Goal: Task Accomplishment & Management: Manage account settings

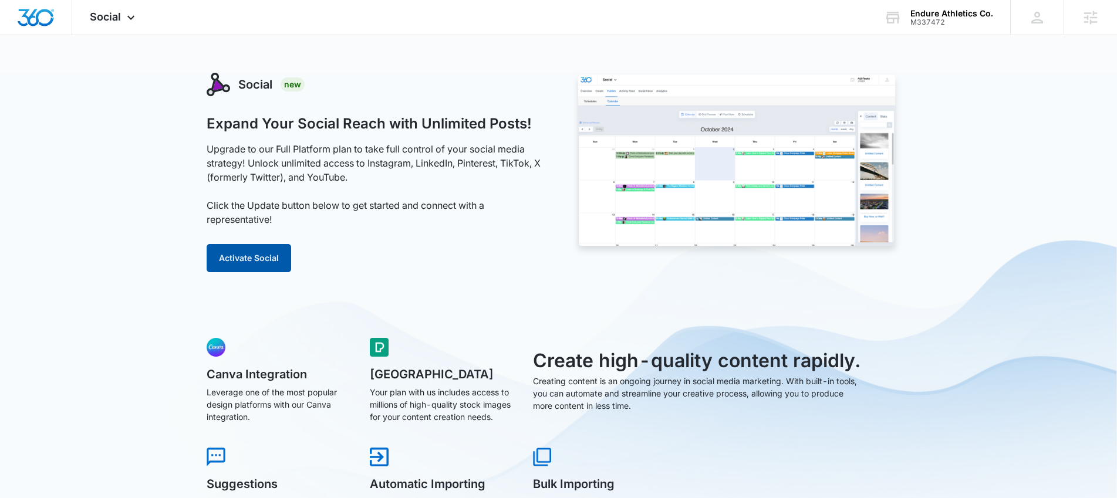
click at [251, 268] on button "Activate Social" at bounding box center [249, 258] width 85 height 28
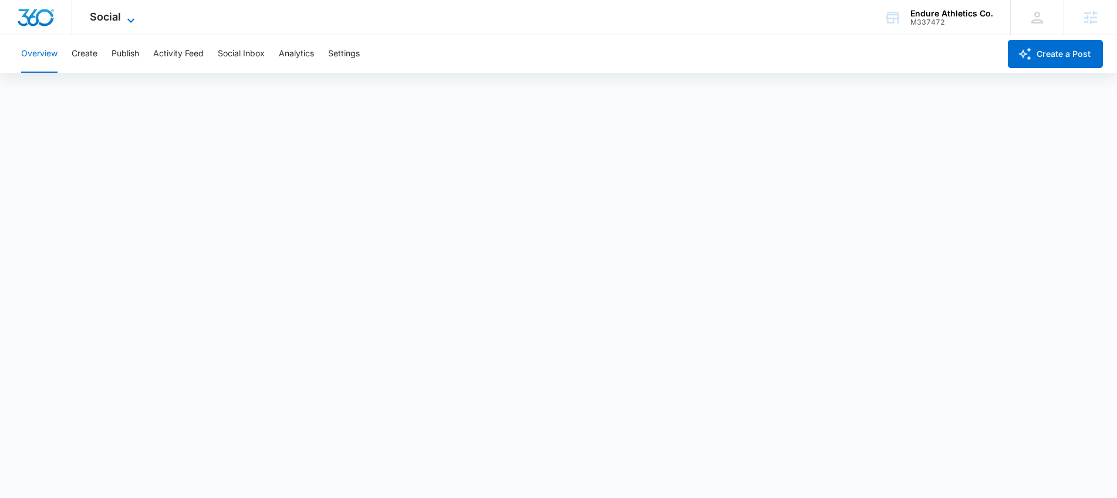
click at [125, 22] on icon at bounding box center [131, 21] width 14 height 14
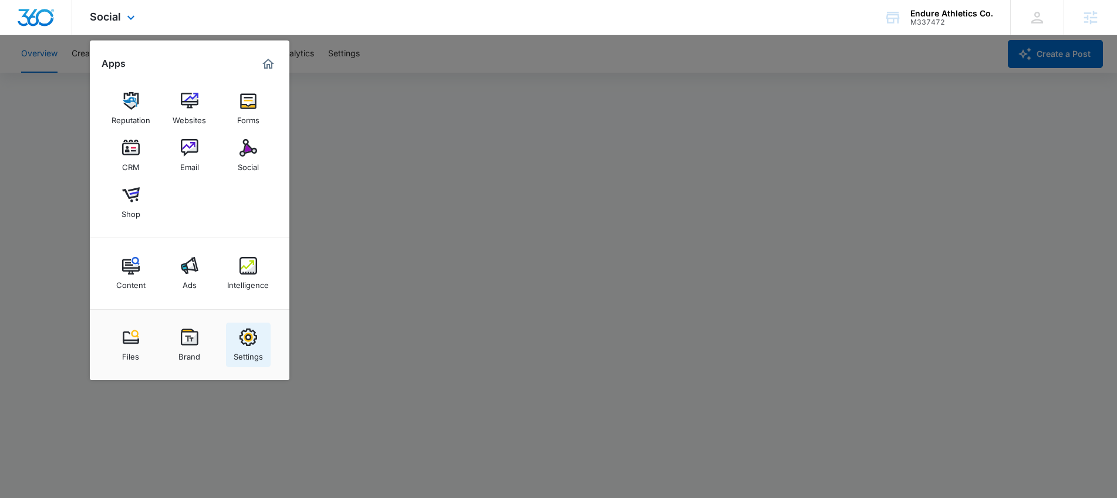
click at [254, 345] on img at bounding box center [249, 338] width 18 height 18
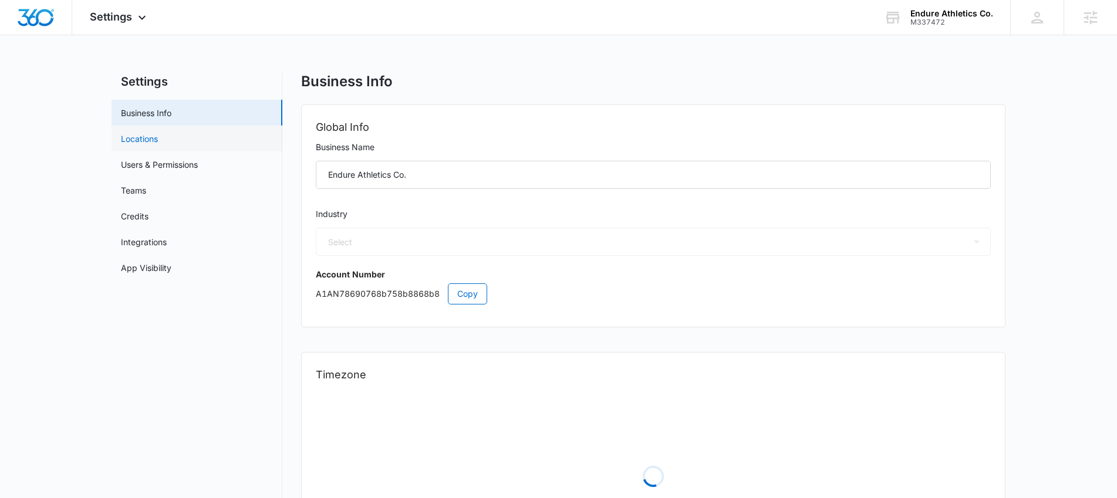
select select "36"
select select "US"
select select "America/[GEOGRAPHIC_DATA]"
click at [158, 137] on link "Locations" at bounding box center [139, 139] width 37 height 12
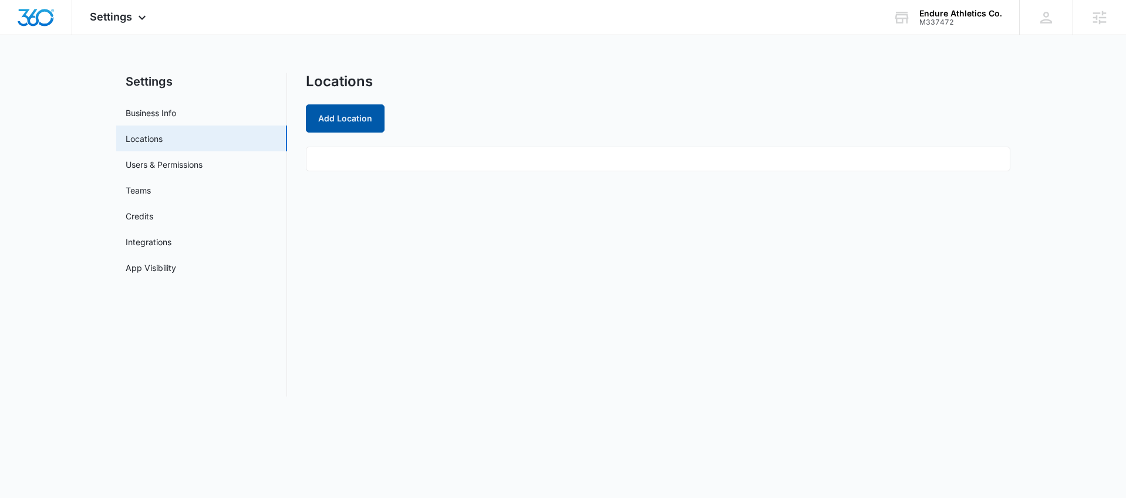
click at [363, 132] on button "Add Location" at bounding box center [345, 118] width 79 height 28
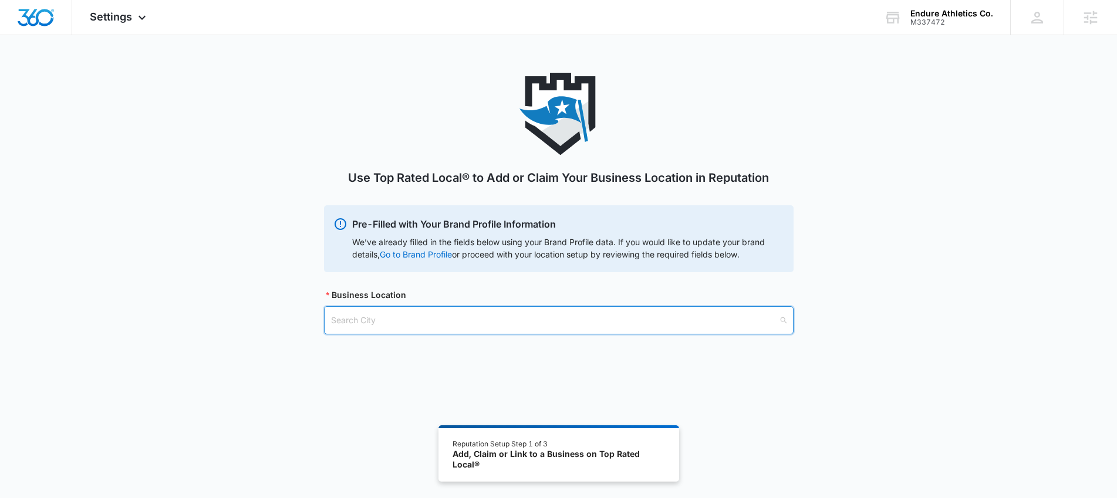
click at [417, 321] on input "search" at bounding box center [554, 320] width 447 height 27
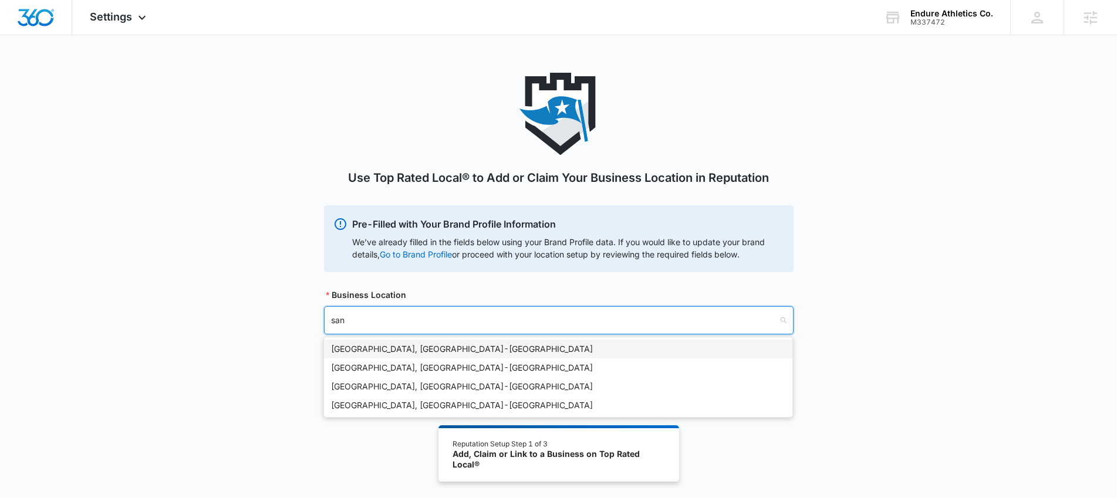
type input "san a"
click at [440, 352] on div "[GEOGRAPHIC_DATA], [GEOGRAPHIC_DATA] - [GEOGRAPHIC_DATA]" at bounding box center [558, 349] width 454 height 13
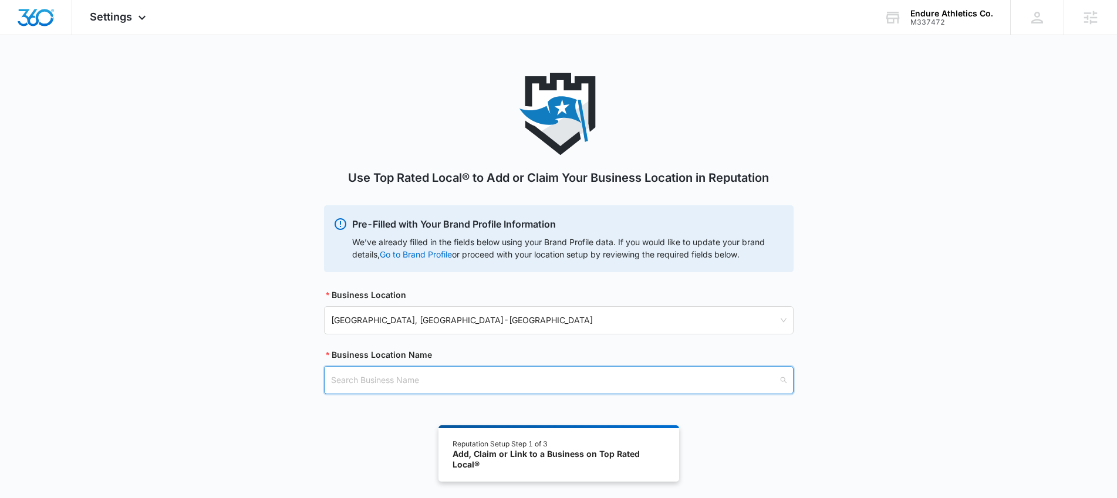
click at [424, 375] on input "search" at bounding box center [554, 380] width 447 height 27
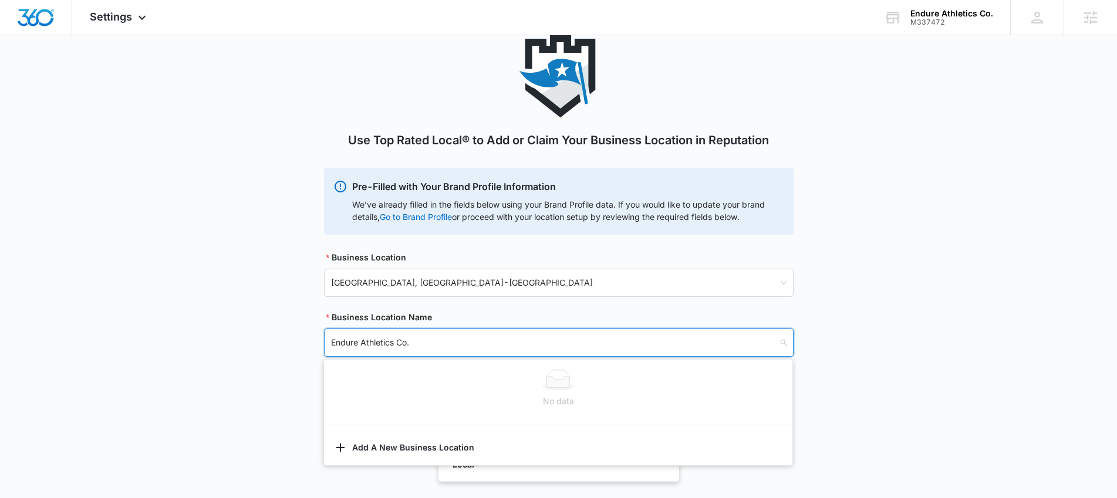
scroll to position [65, 0]
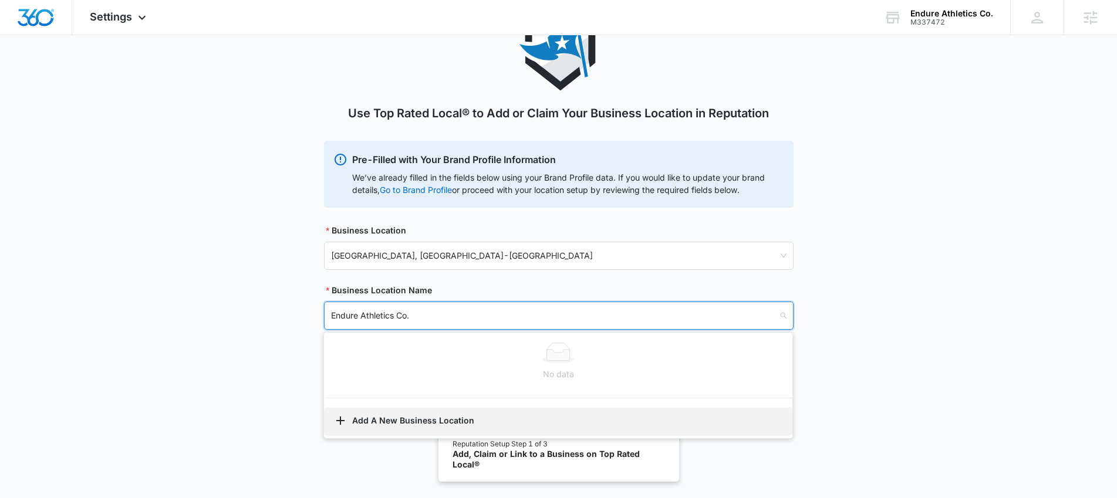
type input "Endure Athletics Co."
click at [422, 419] on button "Add A New Business Location" at bounding box center [558, 422] width 468 height 28
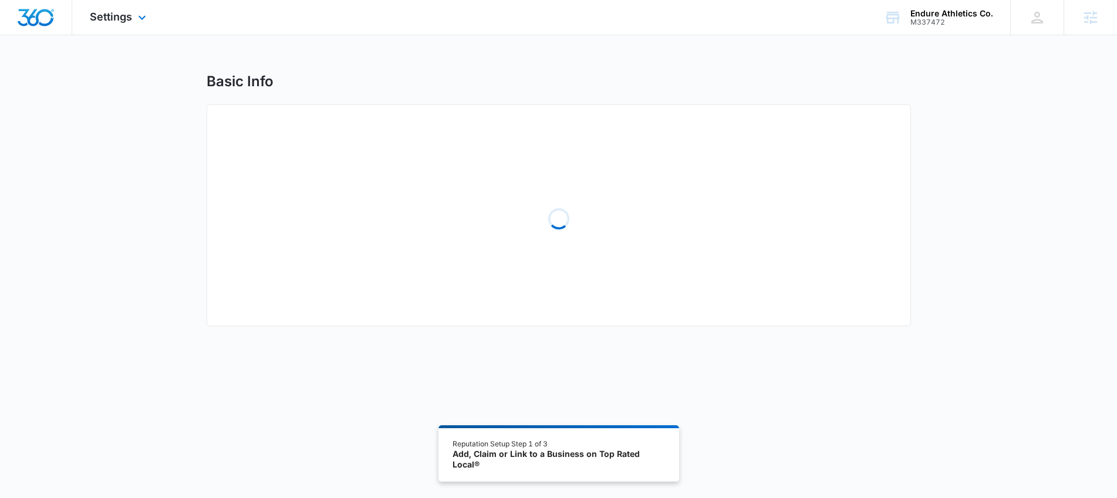
select select "[US_STATE]"
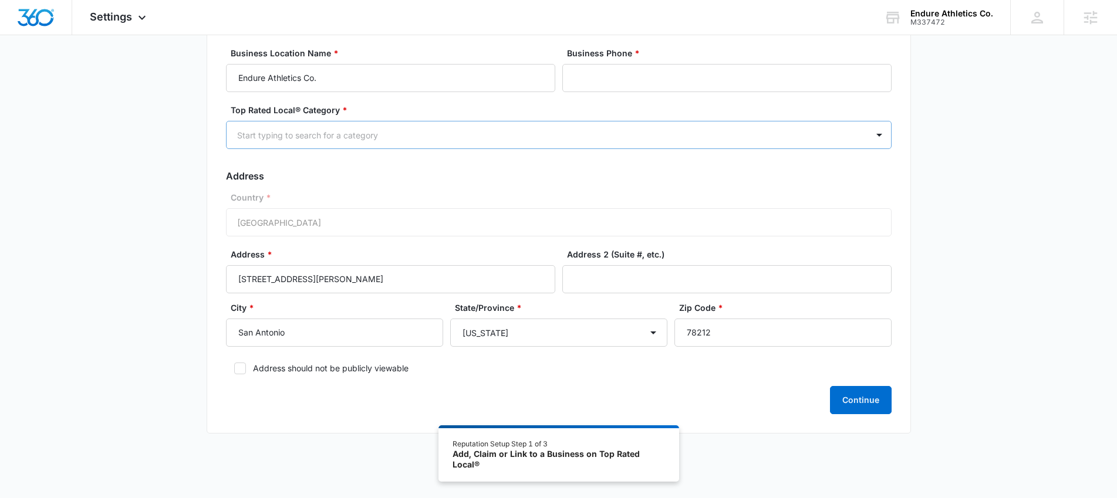
scroll to position [94, 0]
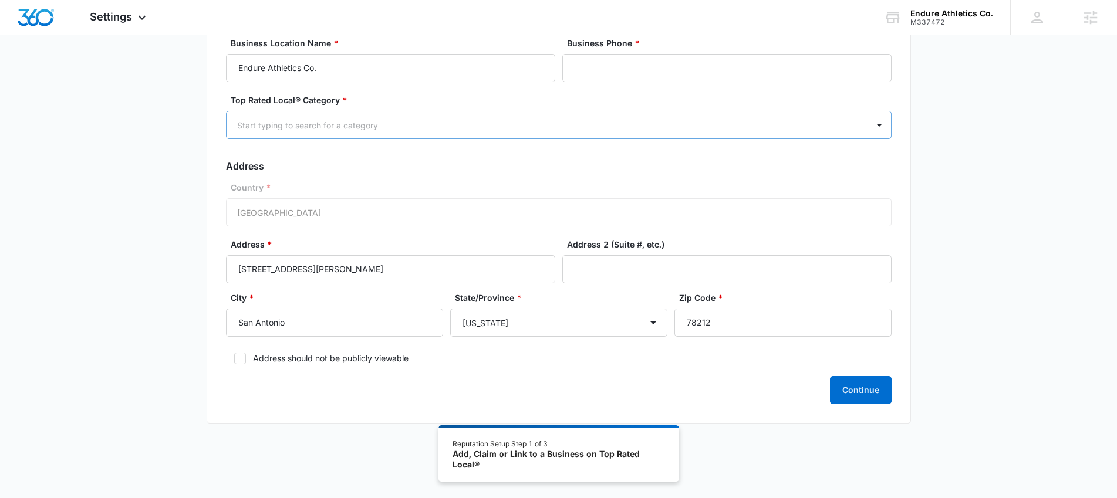
click at [417, 122] on div at bounding box center [544, 125] width 615 height 15
type input "person"
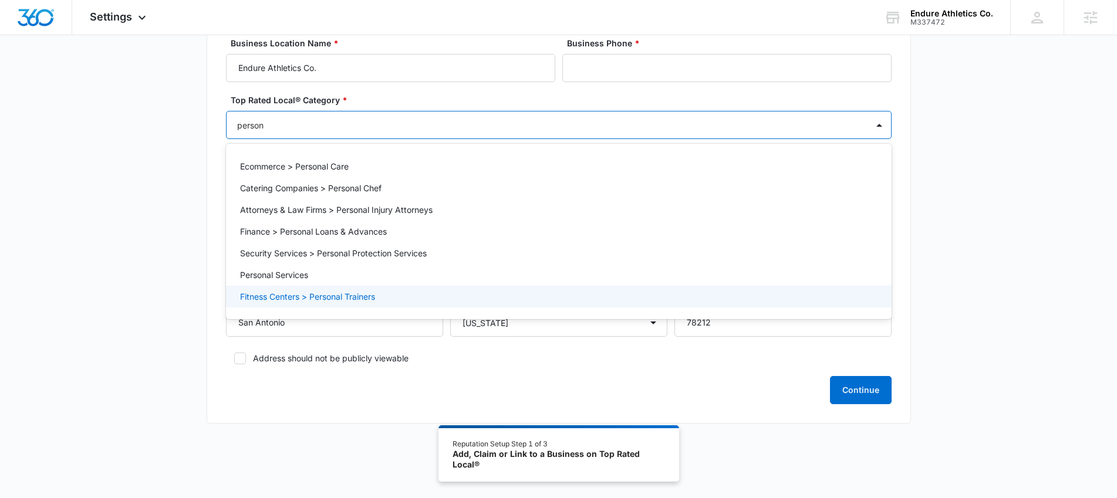
click at [382, 294] on div "Fitness Centers > Personal Trainers" at bounding box center [557, 297] width 635 height 12
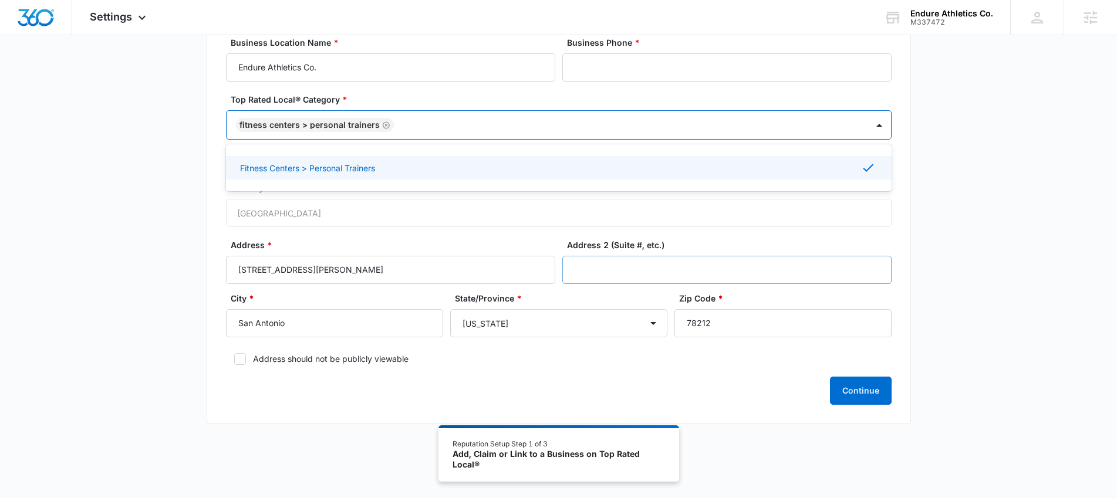
scroll to position [95, 0]
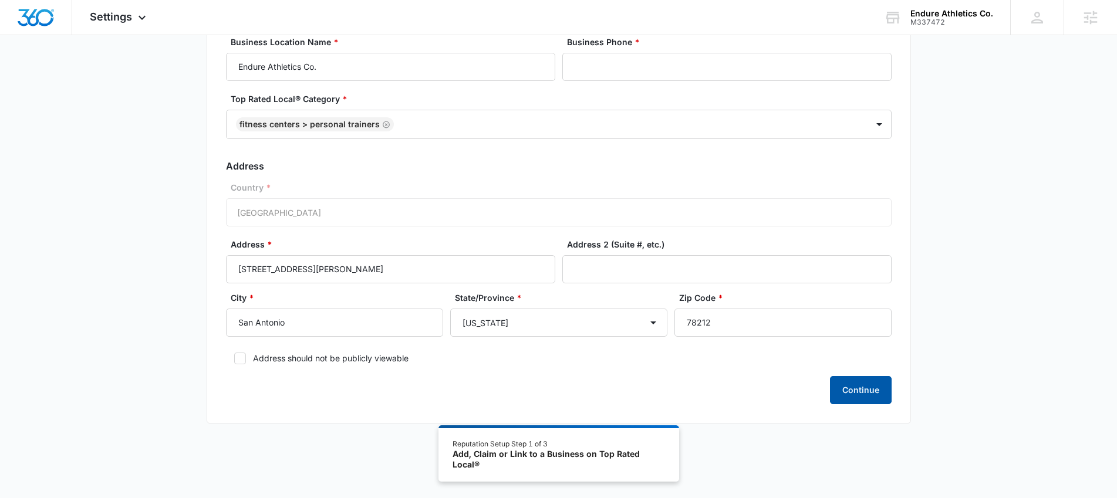
click at [886, 394] on button "Continue" at bounding box center [861, 390] width 62 height 28
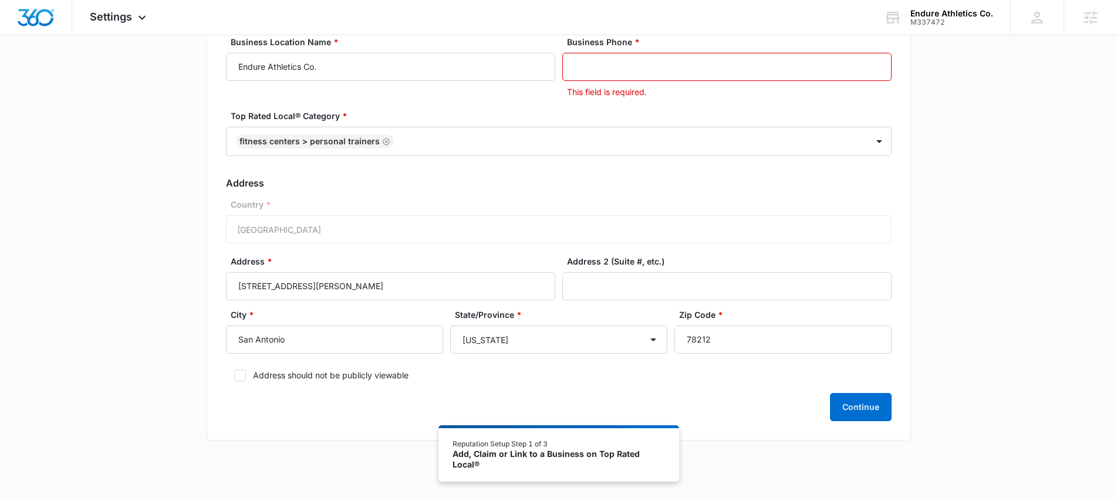
click at [682, 75] on input "Business Phone *" at bounding box center [726, 67] width 329 height 28
paste input "[PHONE_NUMBER]"
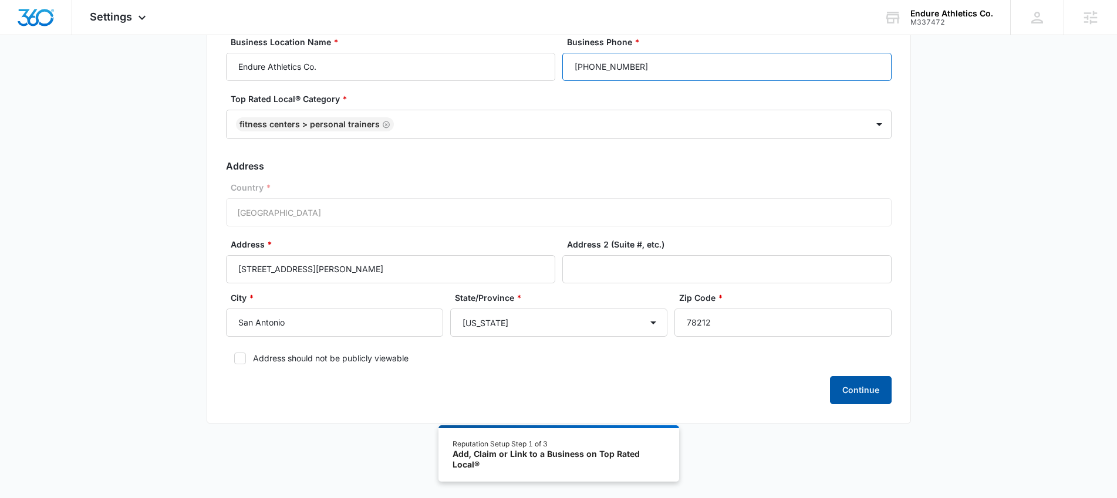
type input "[PHONE_NUMBER]"
click at [849, 392] on button "Continue" at bounding box center [861, 390] width 62 height 28
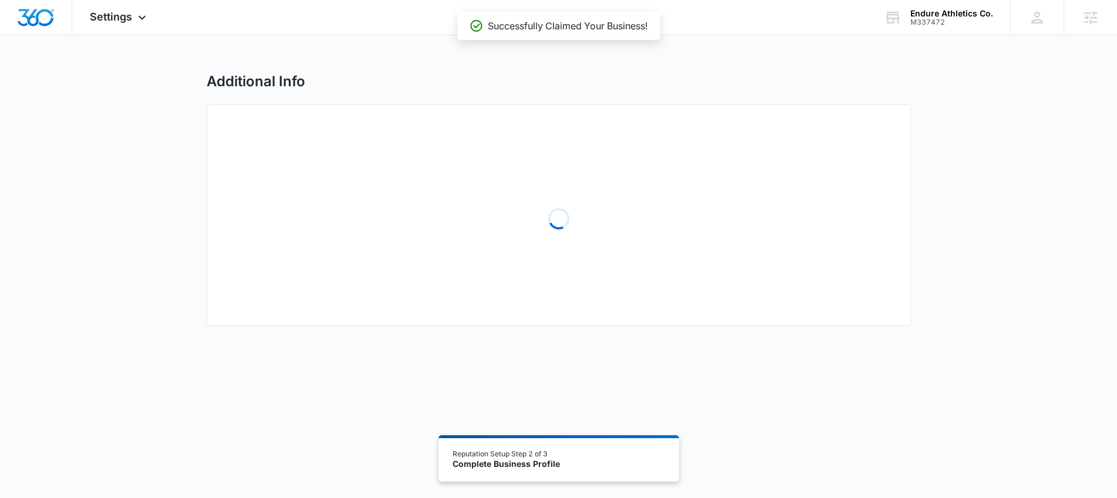
select select "2021"
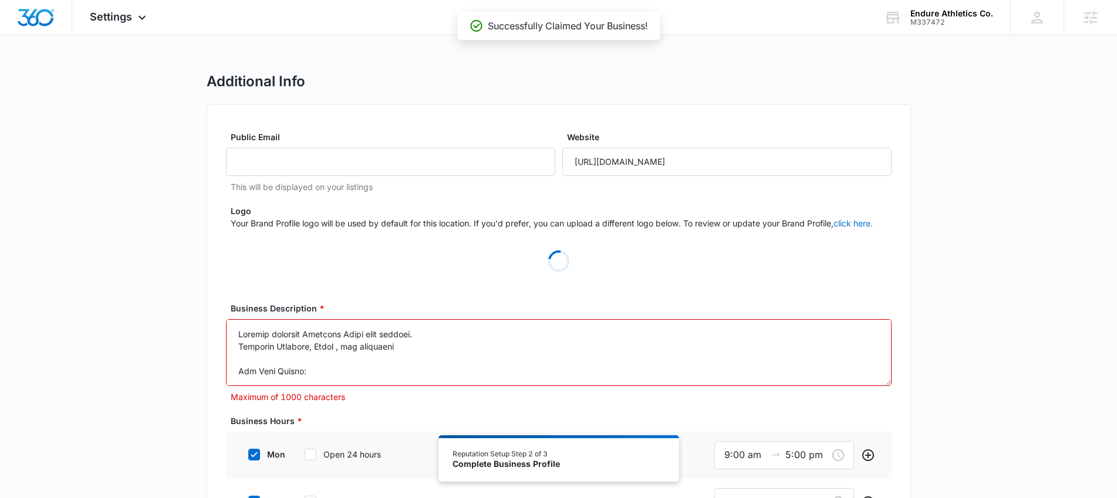
scroll to position [2, 0]
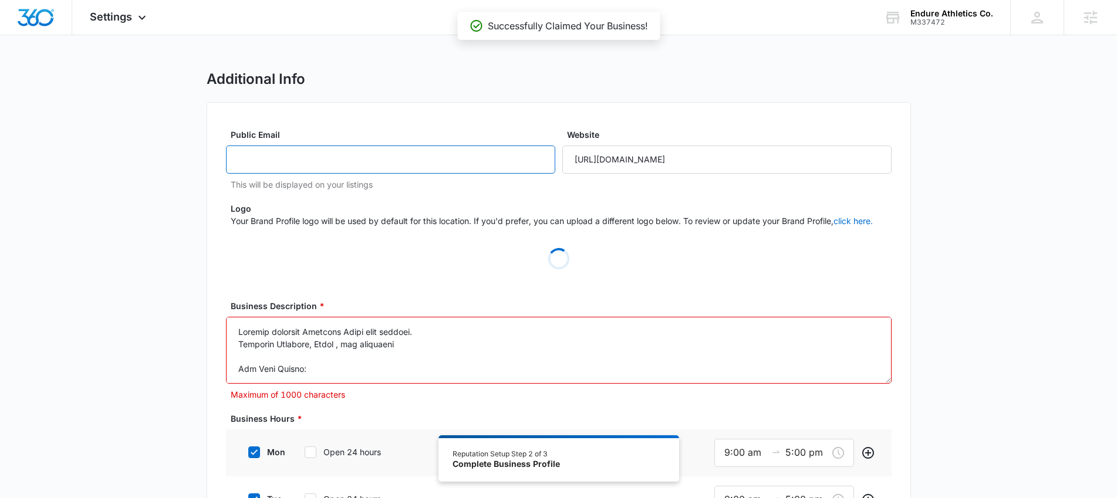
click at [386, 158] on input "Public Email" at bounding box center [390, 160] width 329 height 28
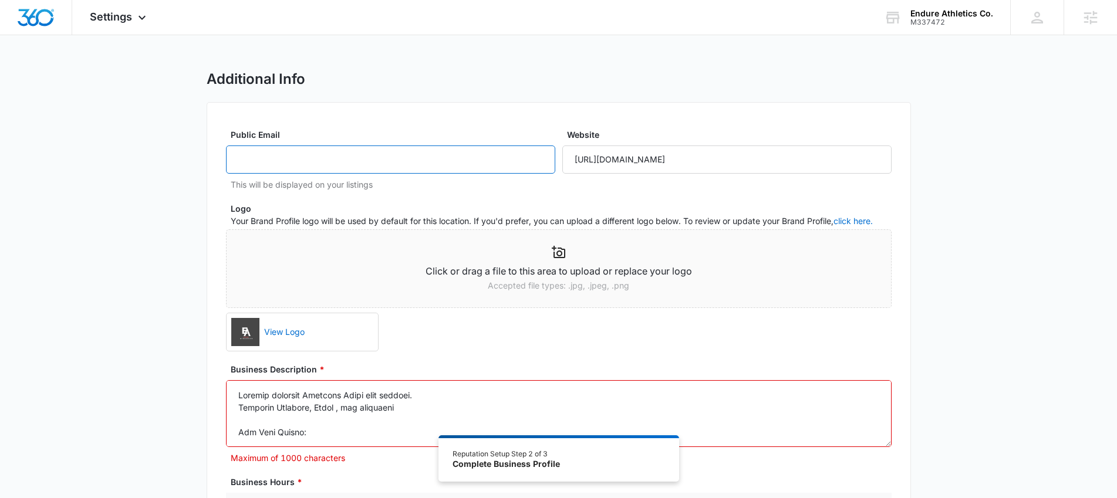
paste input "[EMAIL_ADDRESS][DOMAIN_NAME]"
type input "[EMAIL_ADDRESS][DOMAIN_NAME]"
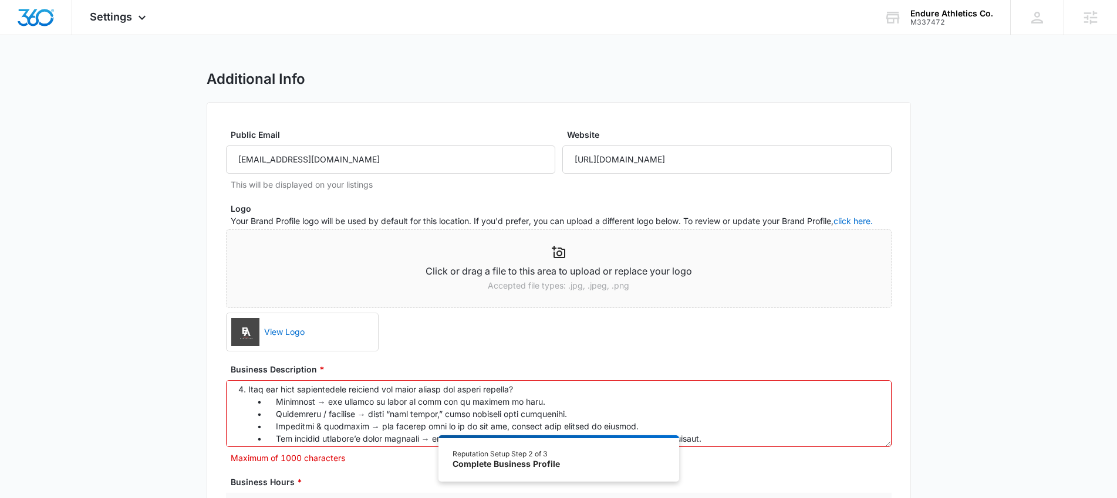
scroll to position [1035, 0]
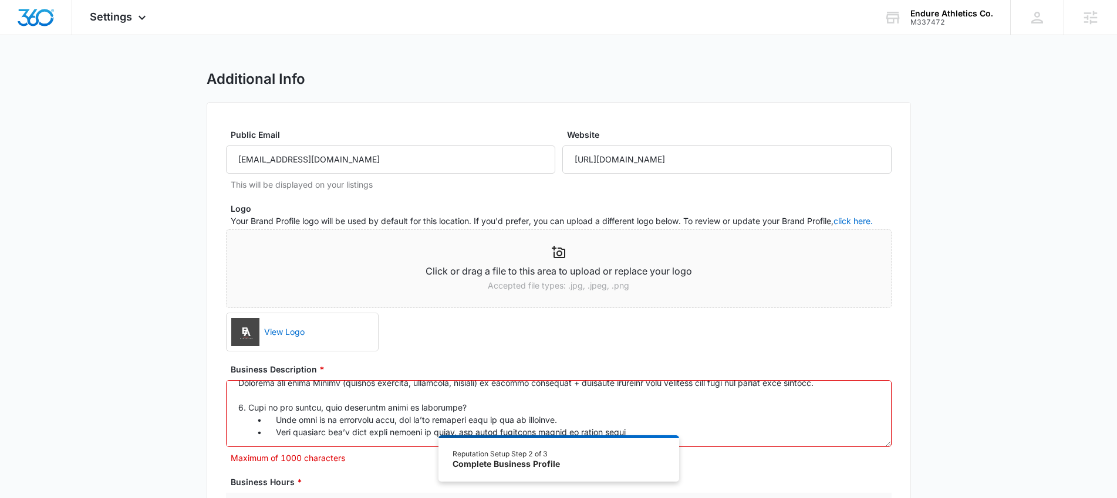
click at [660, 424] on textarea "Business Description *" at bounding box center [559, 413] width 666 height 67
click at [673, 440] on div "Reputation Setup Step 2 of 3 Complete Business Profile" at bounding box center [558, 459] width 241 height 46
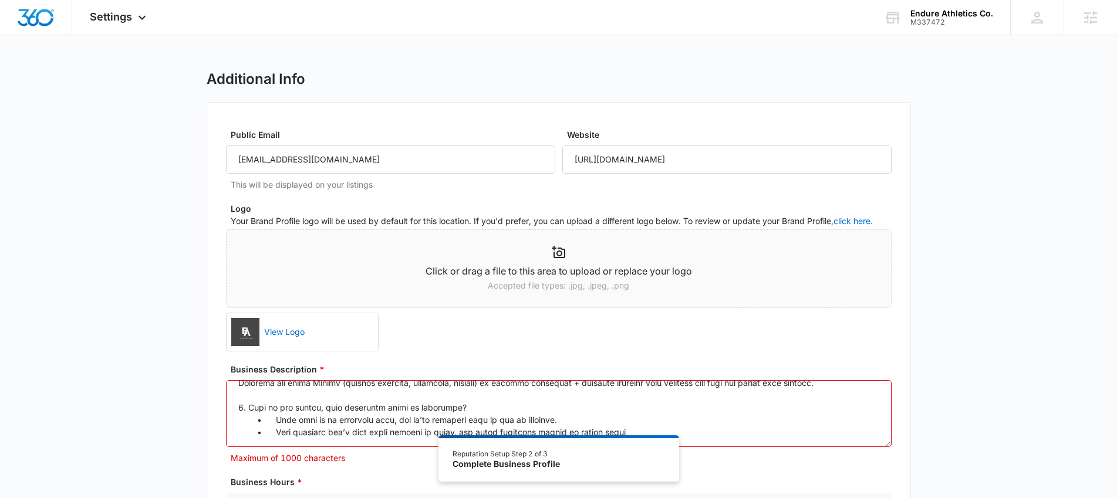
click at [679, 426] on textarea "Business Description *" at bounding box center [559, 413] width 666 height 67
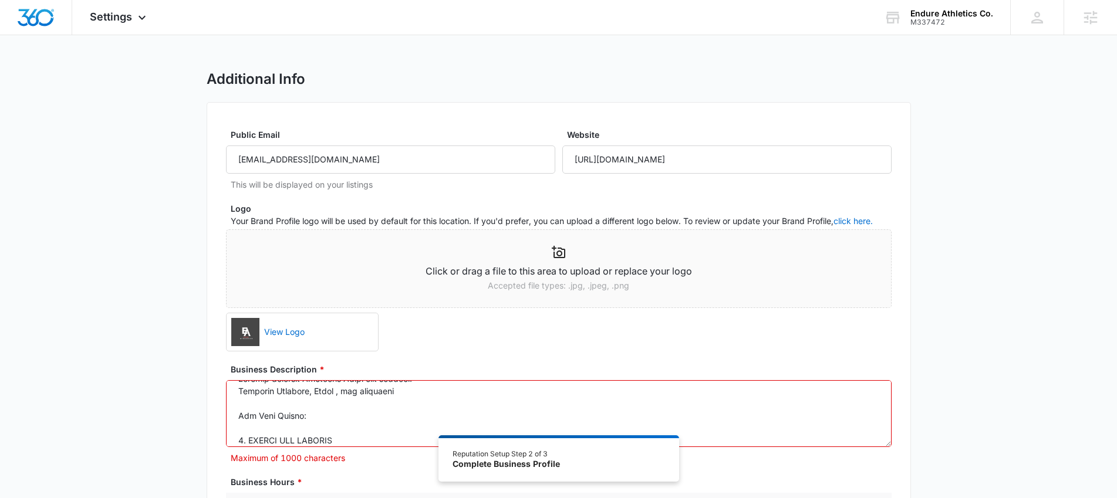
scroll to position [0, 0]
drag, startPoint x: 655, startPoint y: 431, endPoint x: 228, endPoint y: 379, distance: 430.0
click at [228, 379] on div "Business Description * Maximum of 1000 characters" at bounding box center [559, 413] width 666 height 101
paste textarea "Welcome to Endure Athletics Co., where we’re dedicated to helping you become th…"
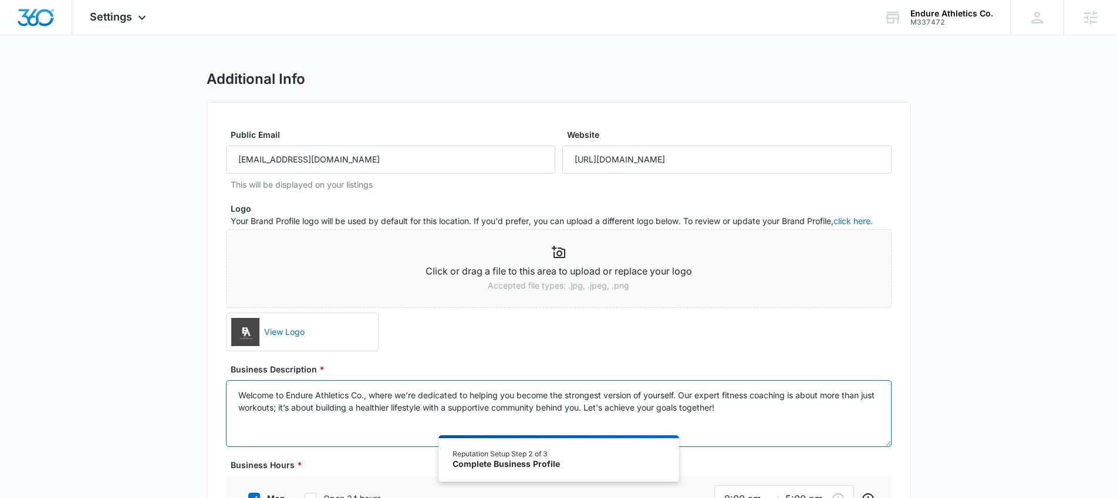
click at [736, 427] on textarea "Welcome to Endure Athletics Co., where we’re dedicated to helping you become th…" at bounding box center [559, 413] width 666 height 67
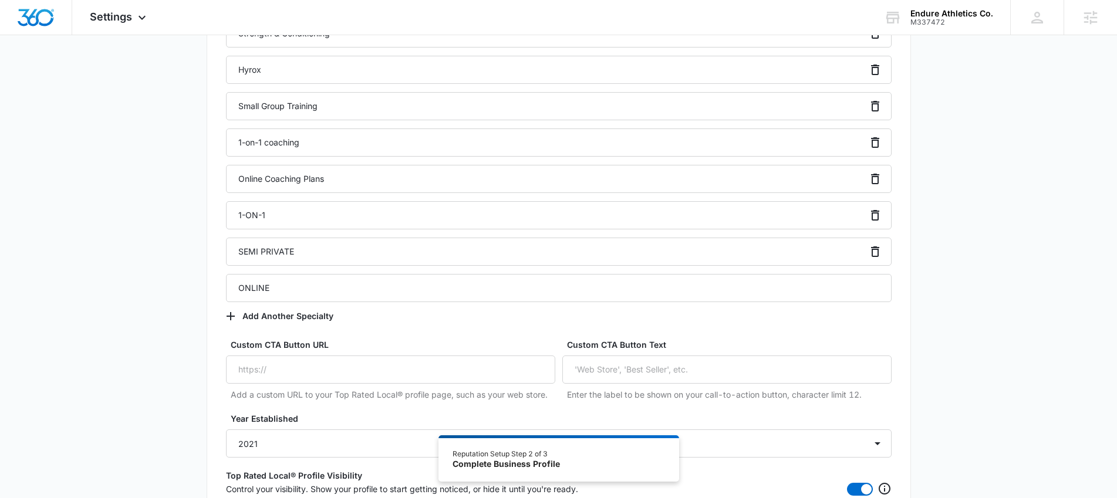
scroll to position [1065, 0]
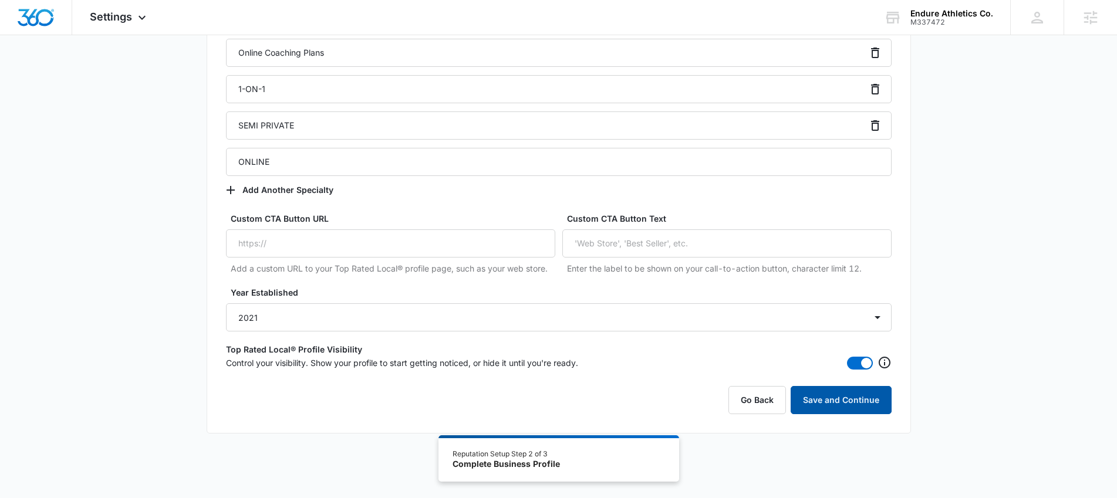
type textarea "Welcome to Endure Athletics Co., where we’re dedicated to helping you become th…"
click at [839, 409] on button "Save and Continue" at bounding box center [841, 400] width 101 height 28
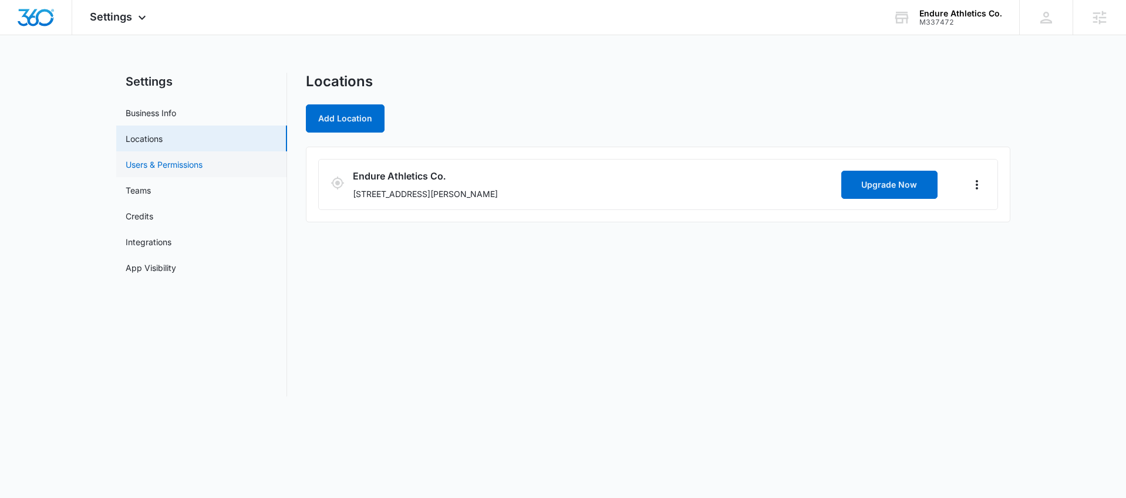
click at [188, 168] on link "Users & Permissions" at bounding box center [164, 164] width 77 height 12
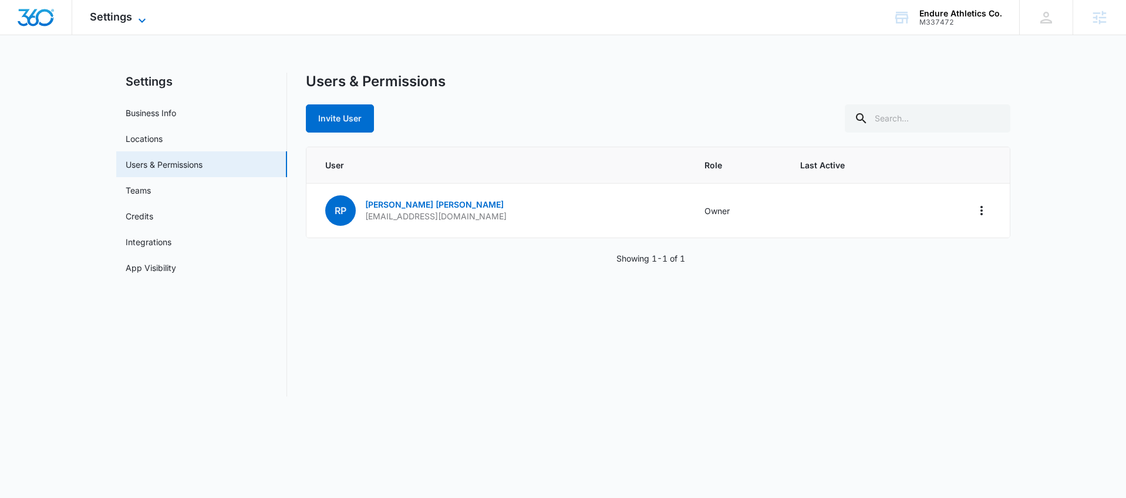
click at [135, 23] on icon at bounding box center [142, 21] width 14 height 14
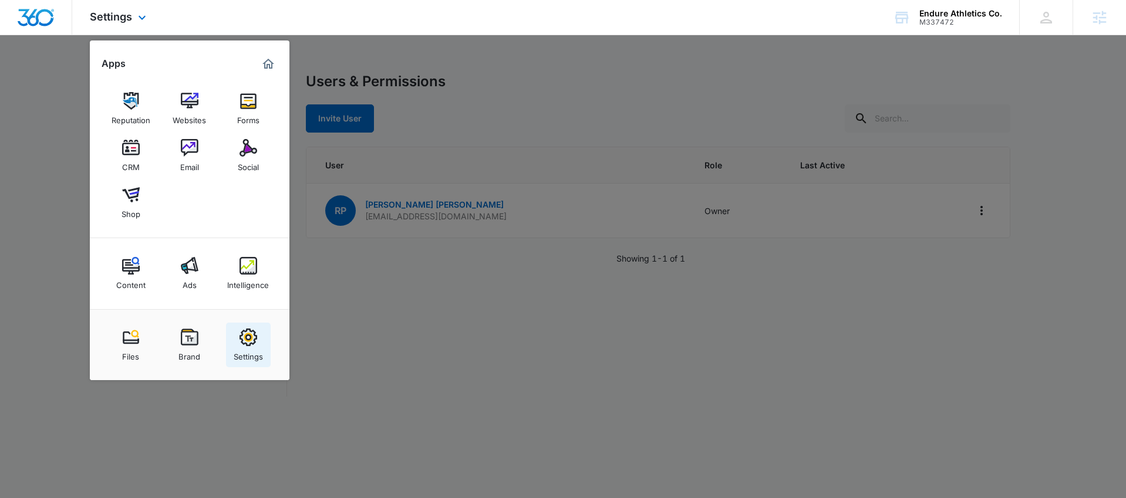
click at [243, 330] on img at bounding box center [249, 338] width 18 height 18
select select "36"
select select "US"
select select "America/[GEOGRAPHIC_DATA]"
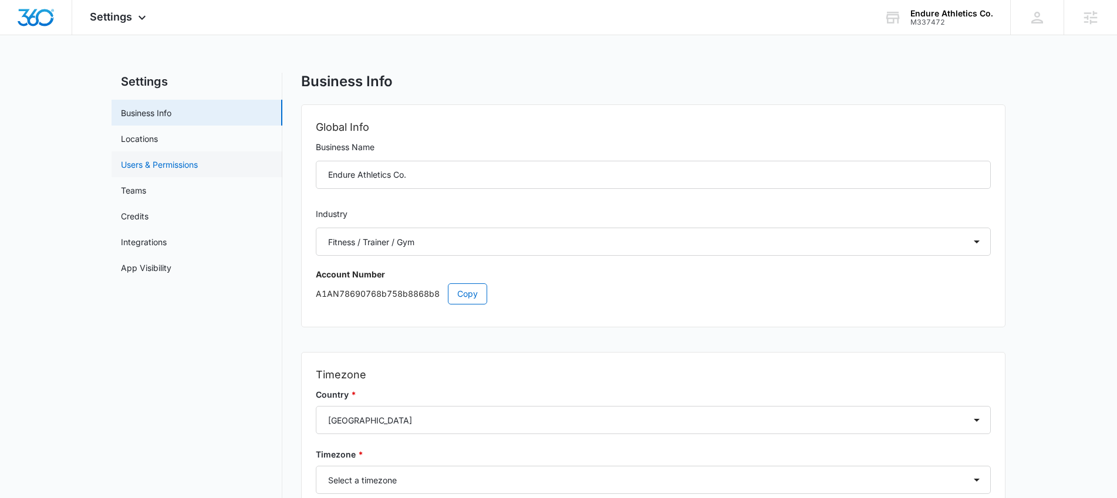
click at [158, 160] on link "Users & Permissions" at bounding box center [159, 164] width 77 height 12
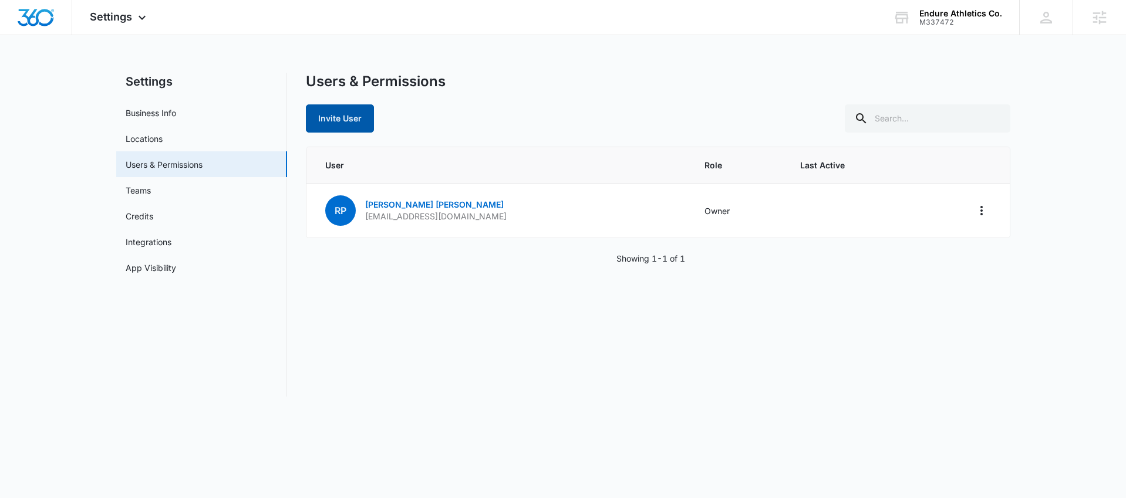
click at [356, 110] on button "Invite User" at bounding box center [340, 118] width 68 height 28
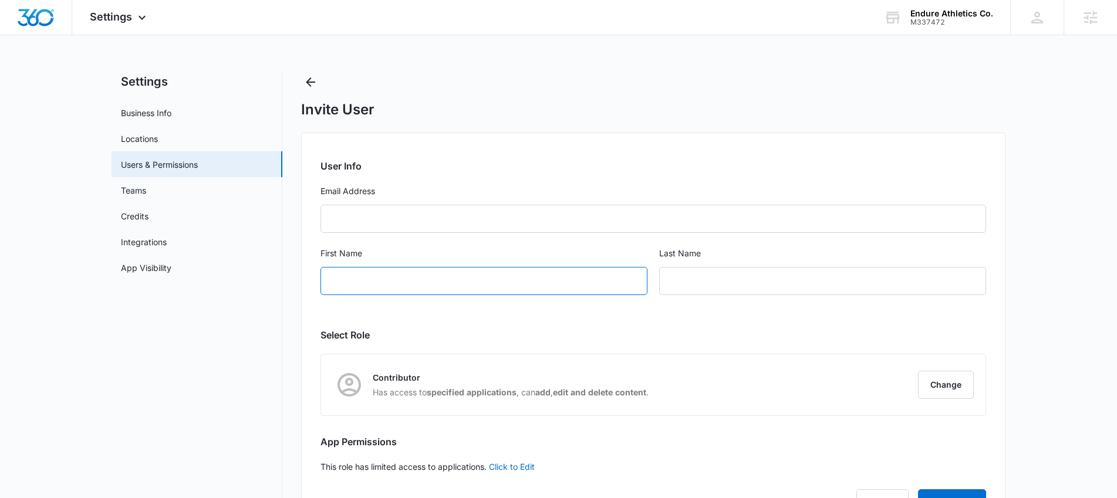
click at [349, 274] on input "First Name" at bounding box center [484, 281] width 327 height 28
type input "[PERSON_NAME]"
click at [808, 274] on input "text" at bounding box center [822, 281] width 327 height 28
type input "[PERSON_NAME]"
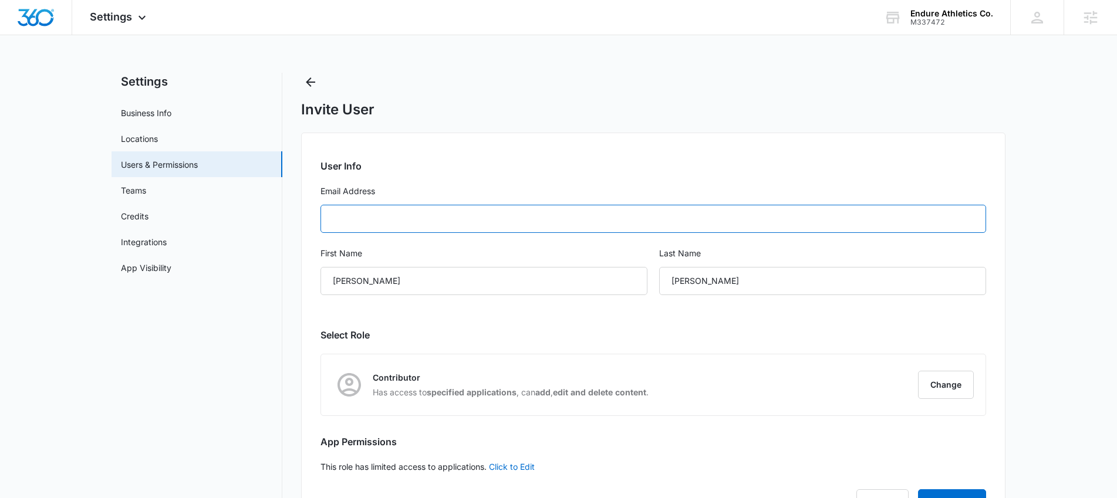
click at [441, 213] on input "Email Address" at bounding box center [654, 219] width 666 height 28
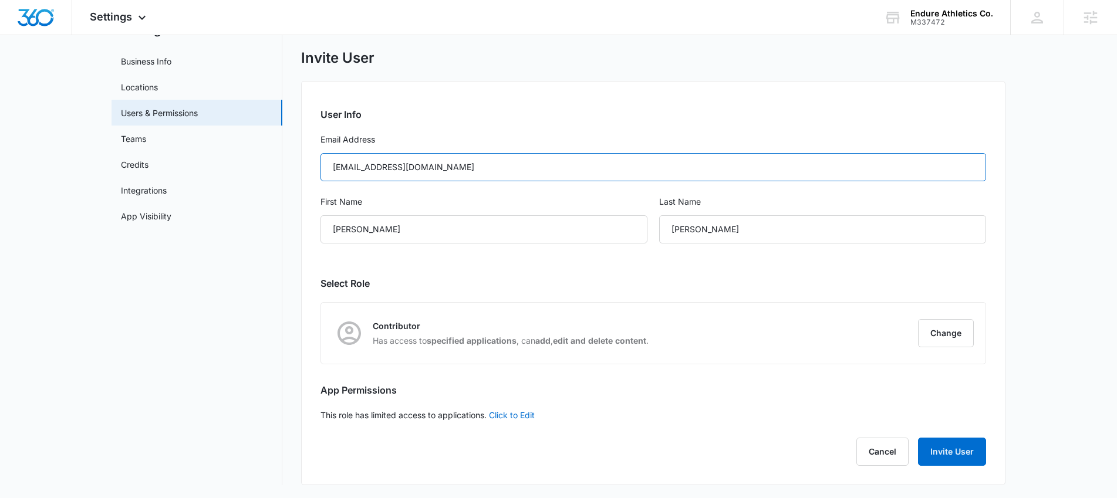
scroll to position [53, 0]
type input "[EMAIL_ADDRESS][DOMAIN_NAME]"
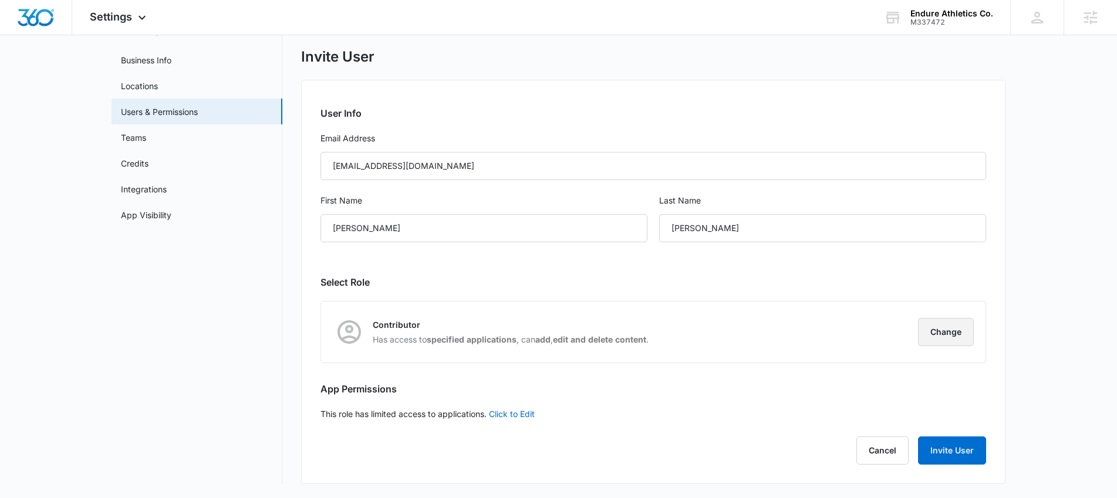
click at [967, 337] on button "Change" at bounding box center [946, 332] width 56 height 28
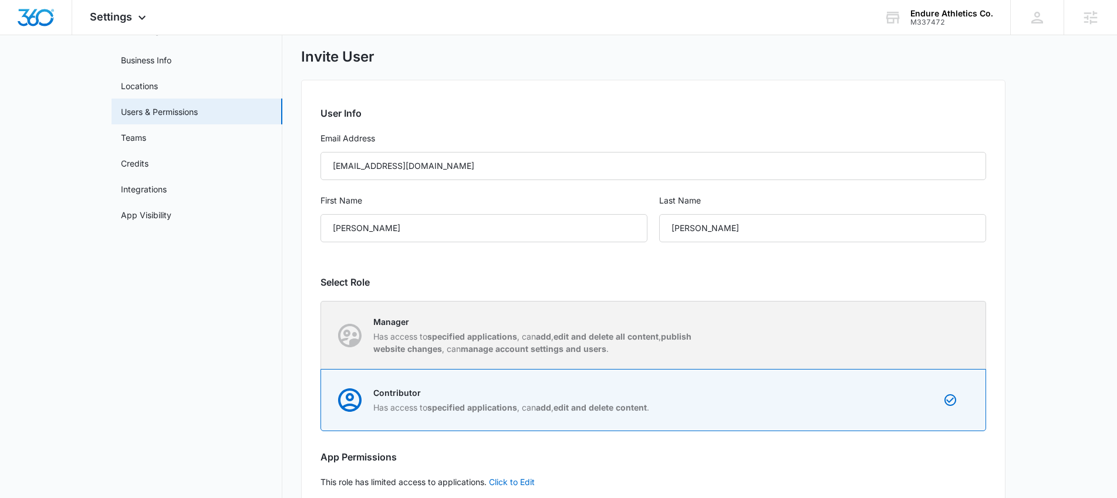
click at [502, 344] on strong "manage account settings and users" at bounding box center [534, 349] width 146 height 10
click at [322, 336] on input "Manager Has access to specified applications , can add , edit and delete all co…" at bounding box center [321, 335] width 1 height 1
radio input "true"
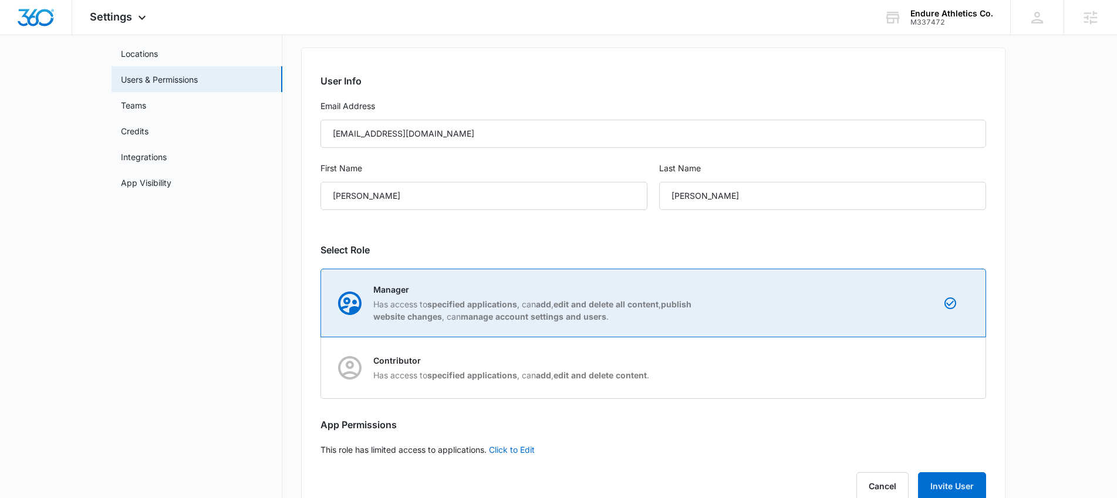
scroll to position [121, 0]
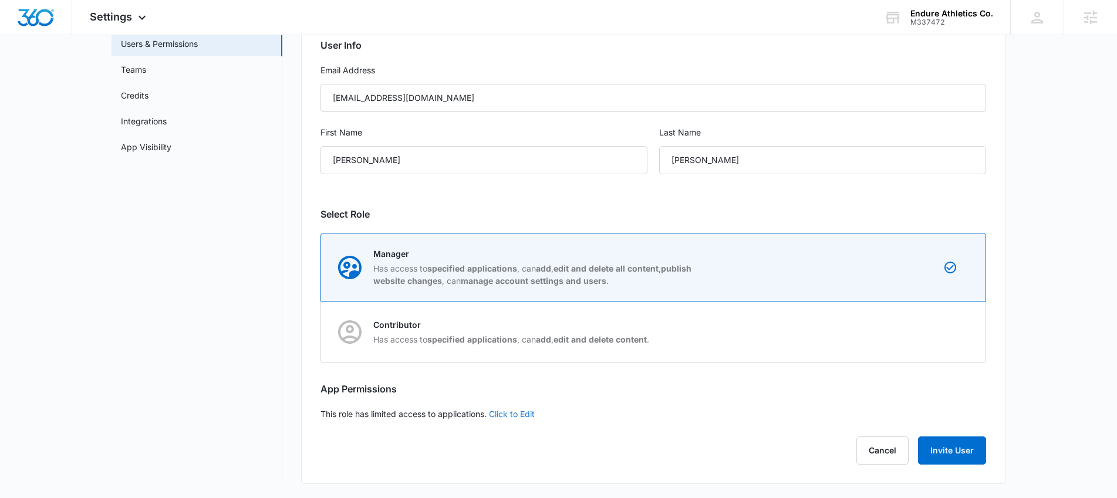
click at [507, 415] on link "Click to Edit" at bounding box center [512, 414] width 46 height 10
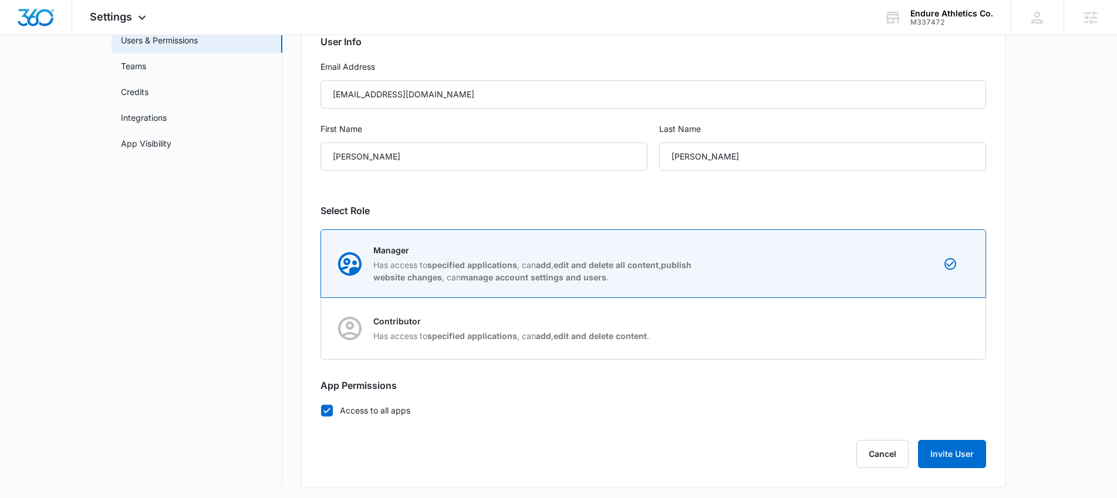
scroll to position [128, 0]
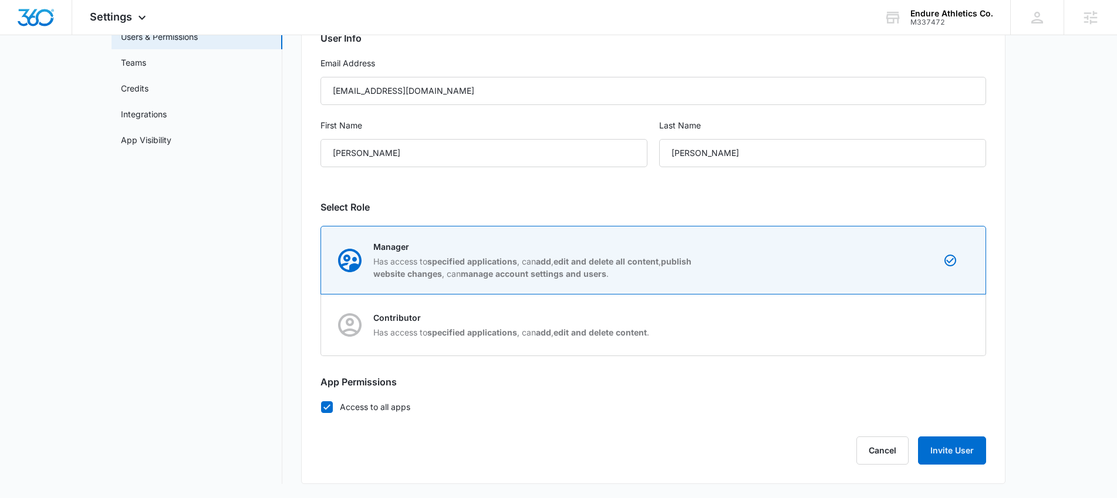
click at [330, 407] on icon at bounding box center [327, 407] width 11 height 11
click at [321, 407] on input "Access to all apps" at bounding box center [321, 407] width 1 height 1
checkbox input "false"
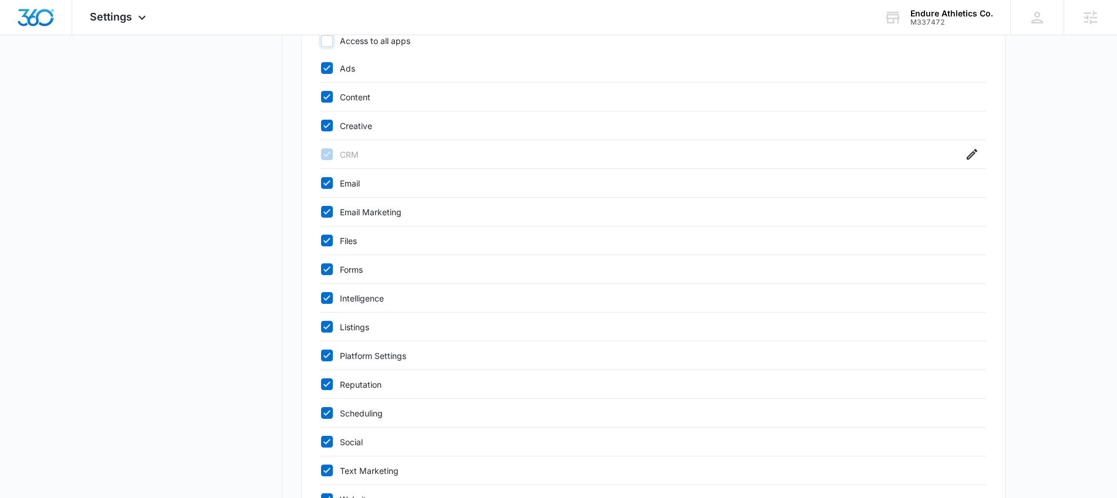
scroll to position [487, 0]
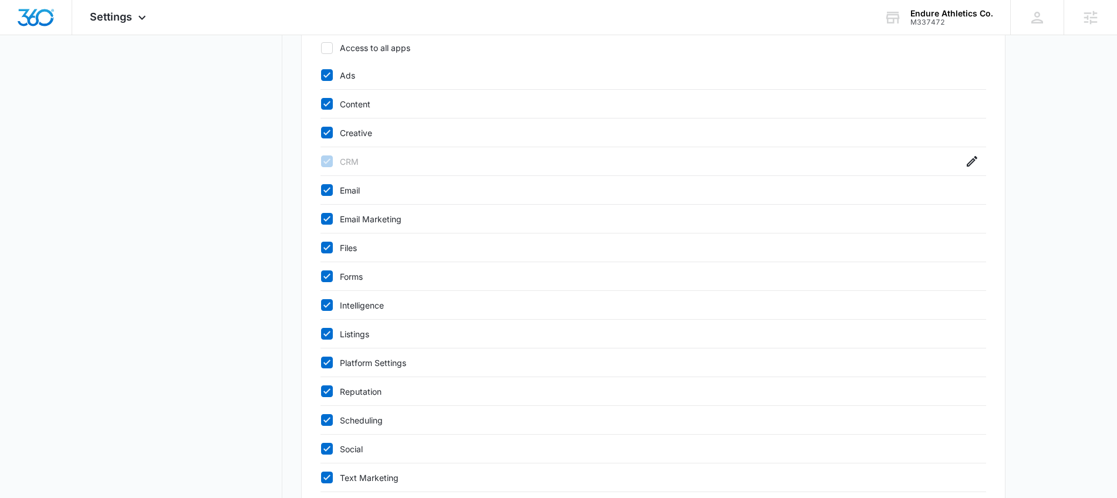
click at [324, 103] on icon at bounding box center [327, 104] width 11 height 11
click at [321, 104] on input "Content" at bounding box center [321, 104] width 1 height 1
checkbox input "false"
click at [328, 136] on icon at bounding box center [327, 132] width 11 height 11
click at [321, 133] on input "Creative" at bounding box center [321, 133] width 1 height 1
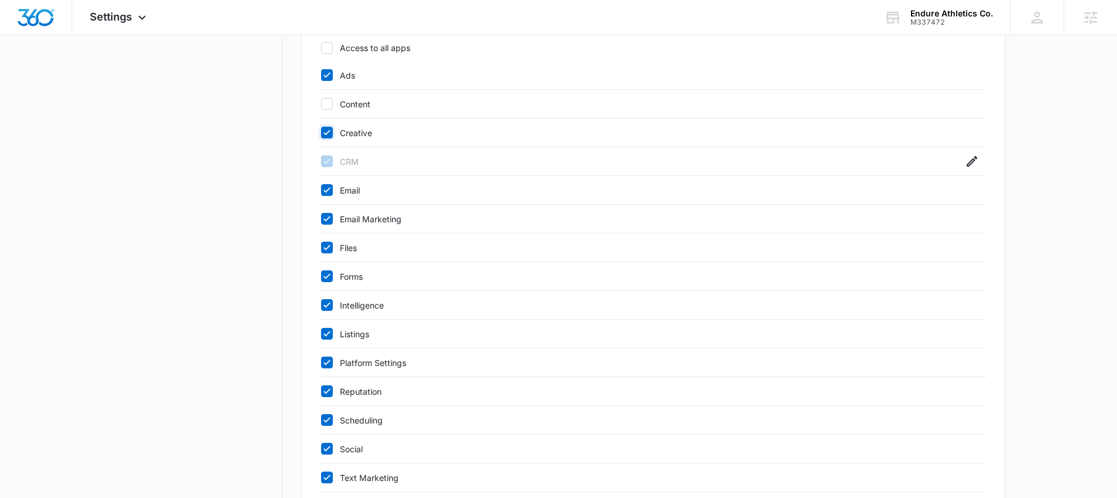
checkbox input "false"
click at [328, 245] on icon at bounding box center [327, 247] width 11 height 11
click at [321, 248] on input "Files" at bounding box center [321, 248] width 1 height 1
checkbox input "false"
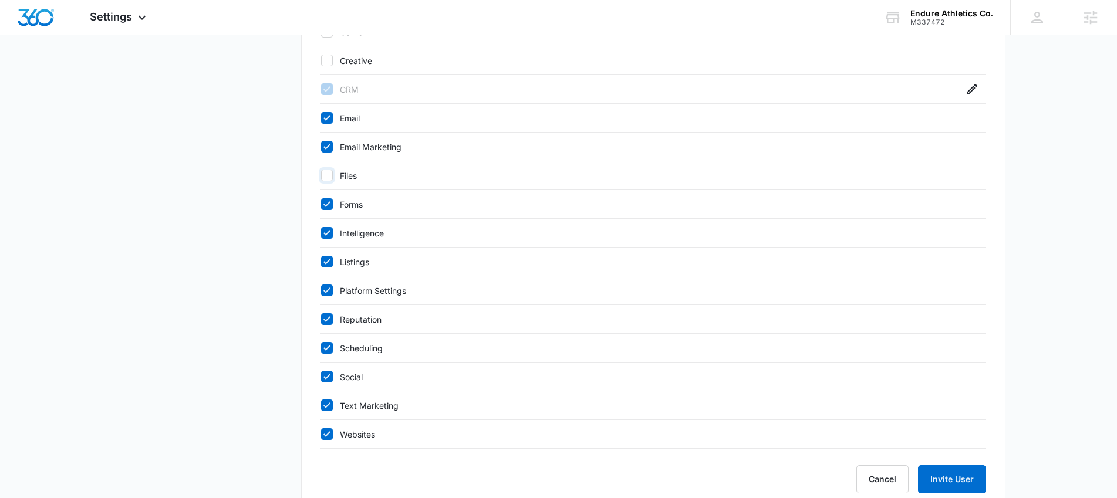
scroll to position [561, 0]
drag, startPoint x: 326, startPoint y: 287, endPoint x: 326, endPoint y: 295, distance: 8.2
click at [326, 287] on icon at bounding box center [327, 289] width 11 height 11
click at [321, 289] on input "Platform Settings" at bounding box center [321, 289] width 1 height 1
checkbox input "false"
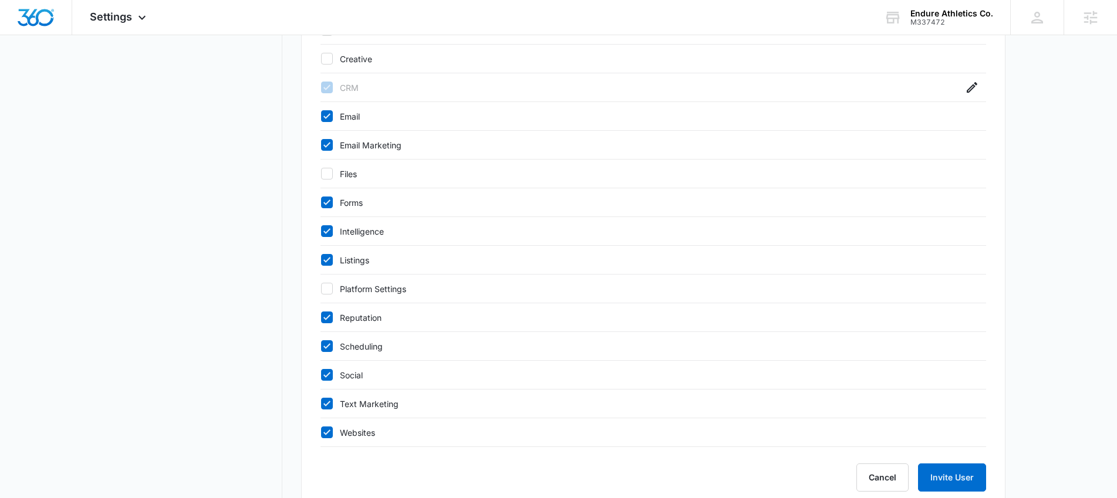
drag, startPoint x: 332, startPoint y: 346, endPoint x: 332, endPoint y: 365, distance: 19.4
click at [332, 346] on div at bounding box center [327, 346] width 12 height 12
click at [321, 346] on input "Scheduling" at bounding box center [321, 346] width 1 height 1
checkbox input "false"
click at [328, 404] on icon at bounding box center [327, 404] width 11 height 11
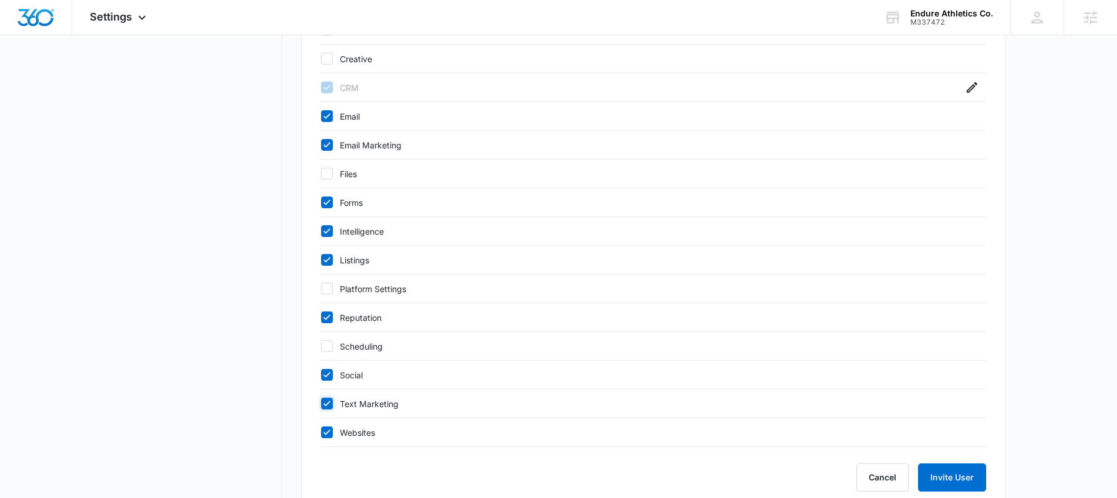
click at [321, 404] on input "Text Marketing" at bounding box center [321, 404] width 1 height 1
checkbox input "false"
click at [328, 377] on icon at bounding box center [327, 375] width 11 height 11
click at [321, 376] on input "Social" at bounding box center [321, 375] width 1 height 1
checkbox input "false"
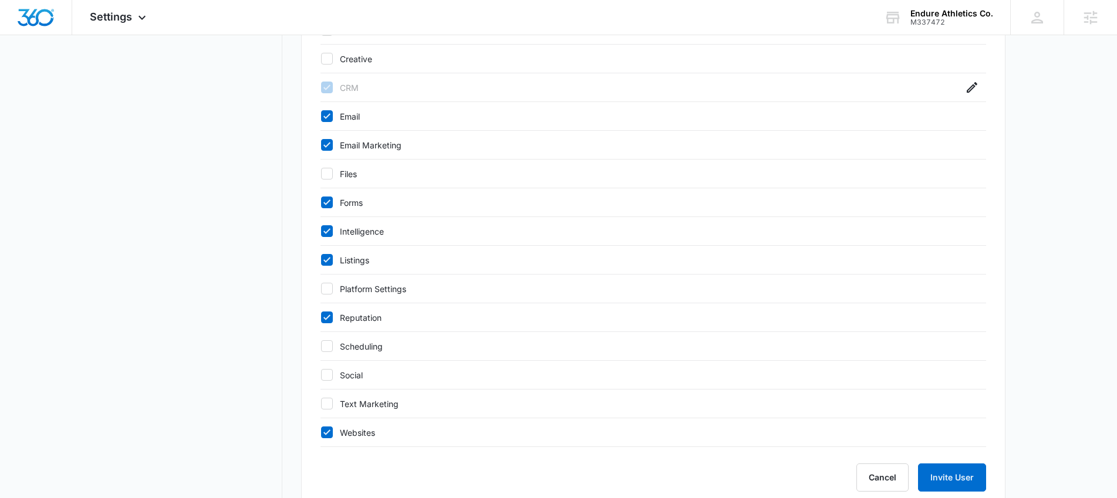
click at [333, 438] on label "Websites" at bounding box center [642, 433] width 643 height 12
click at [321, 433] on input "Websites" at bounding box center [321, 433] width 1 height 1
checkbox input "false"
click at [956, 481] on button "Invite User" at bounding box center [952, 478] width 68 height 28
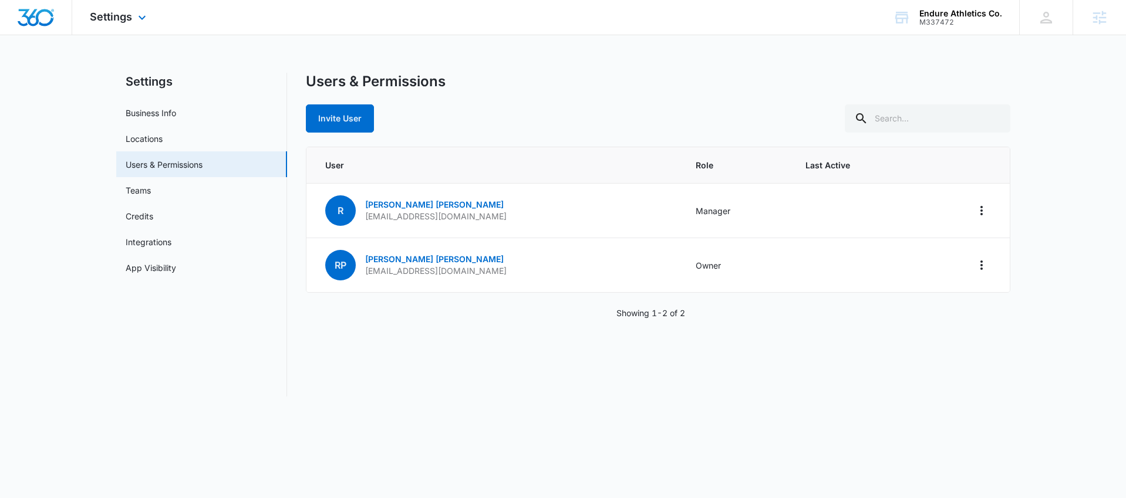
click at [131, 21] on div "Settings Apps Reputation Websites Forms CRM Email Social Shop Content Ads Intel…" at bounding box center [119, 17] width 95 height 35
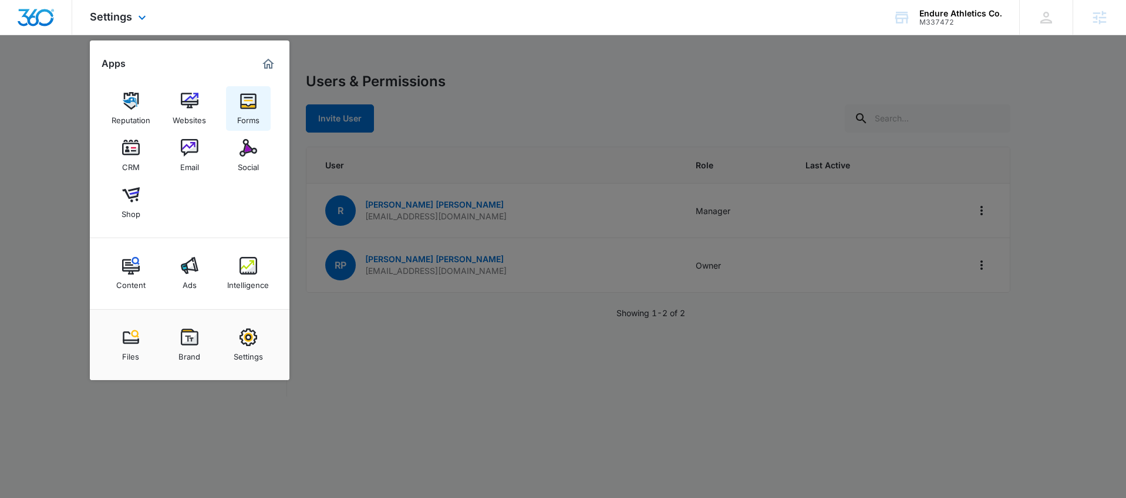
click at [261, 106] on link "Forms" at bounding box center [248, 108] width 45 height 45
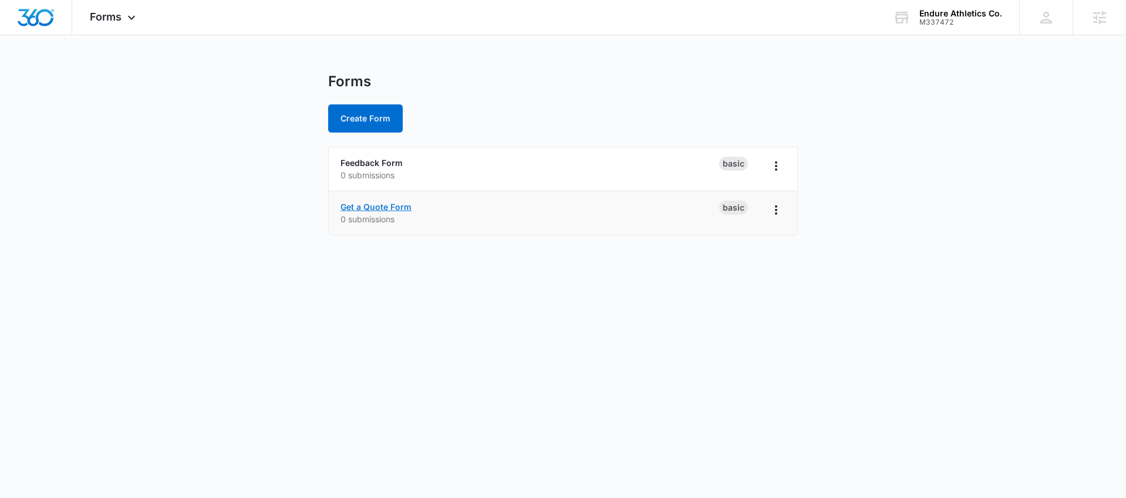
click at [394, 206] on link "Get a Quote Form" at bounding box center [375, 207] width 71 height 10
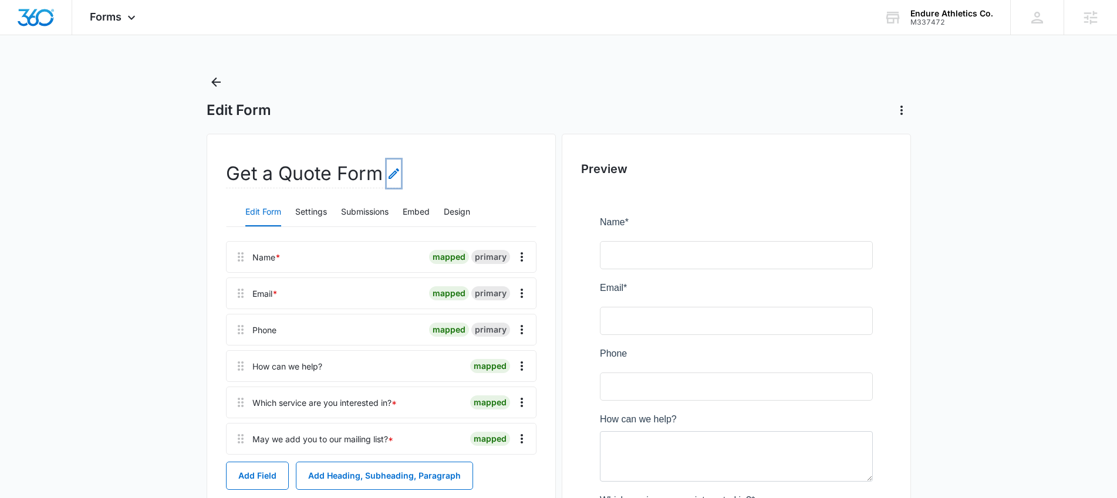
click at [392, 174] on icon "Edit Form Name" at bounding box center [394, 174] width 14 height 14
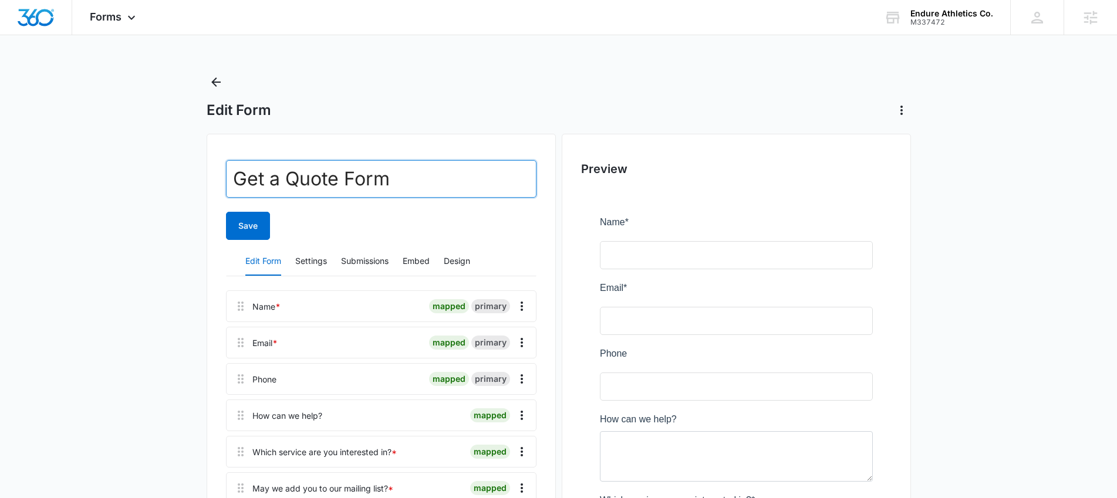
click at [373, 180] on input "Get a Quote Form" at bounding box center [381, 179] width 311 height 38
type input "Schedule A Consultation"
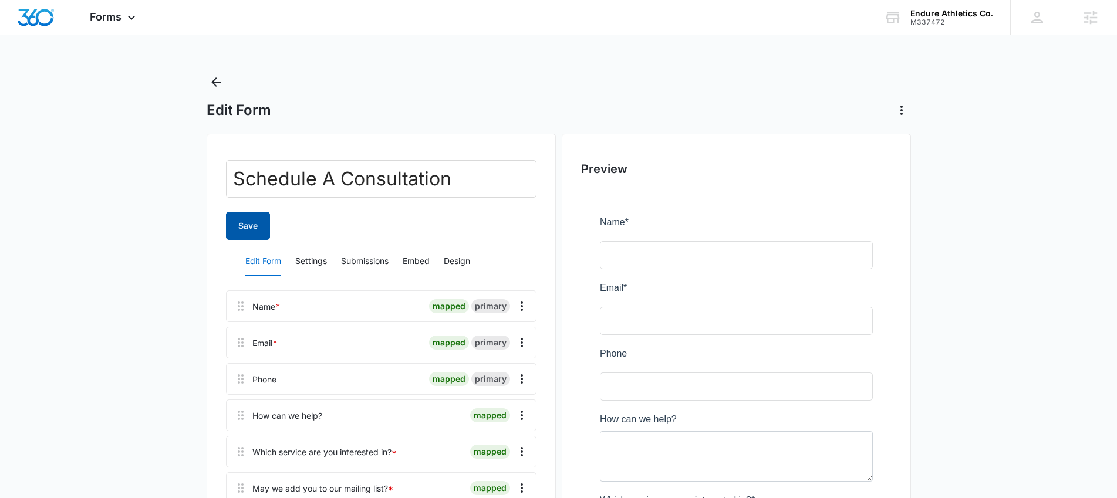
click at [245, 227] on button "Save" at bounding box center [248, 226] width 44 height 28
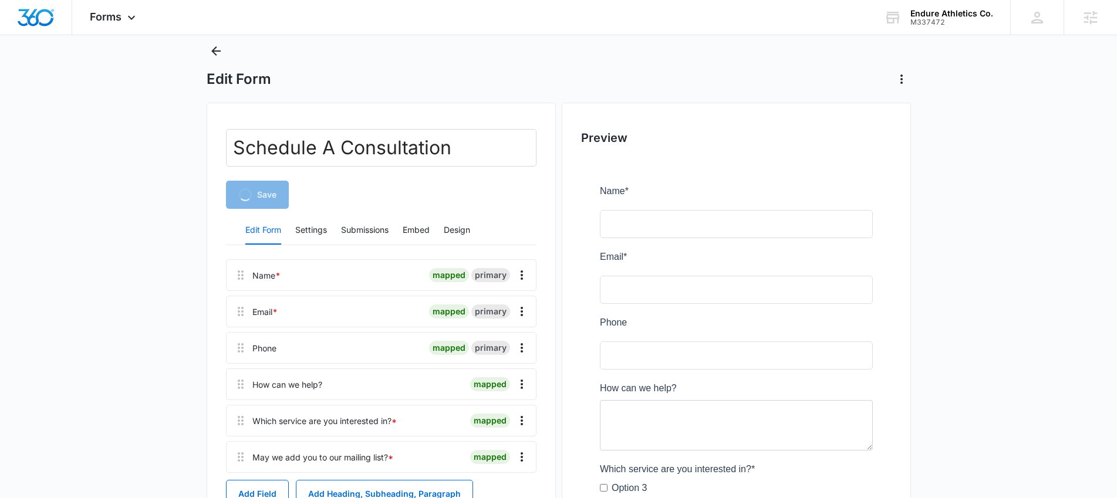
scroll to position [43, 0]
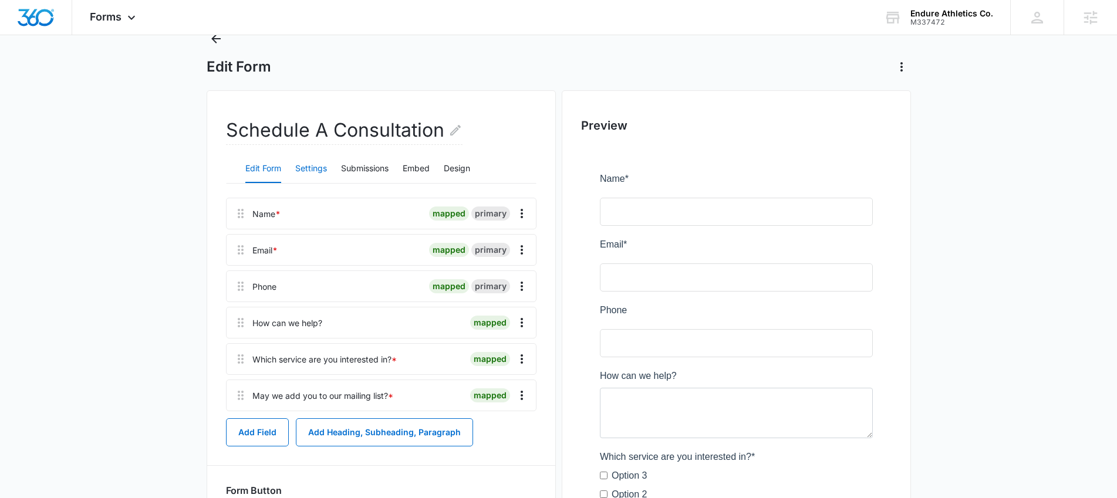
click at [327, 169] on button "Settings" at bounding box center [311, 169] width 32 height 28
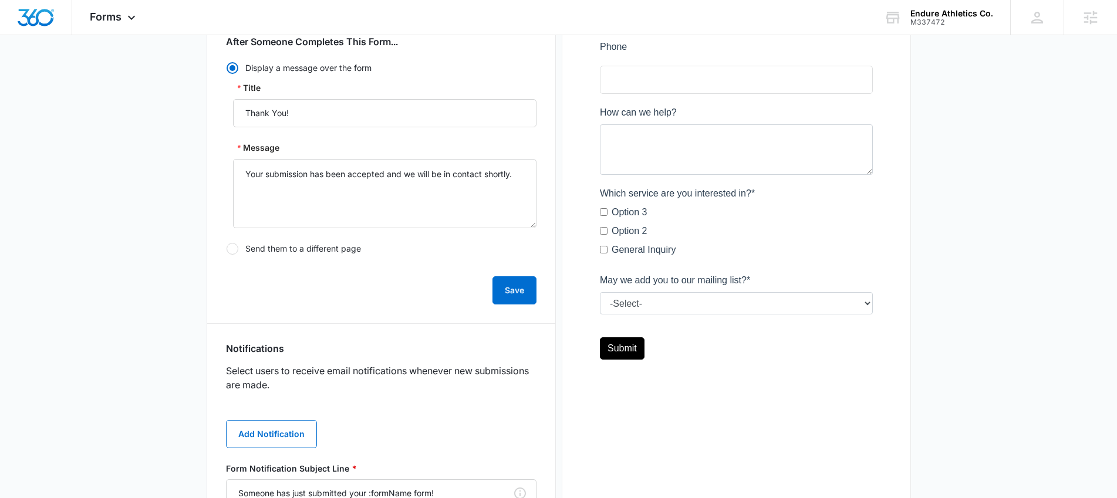
scroll to position [0, 0]
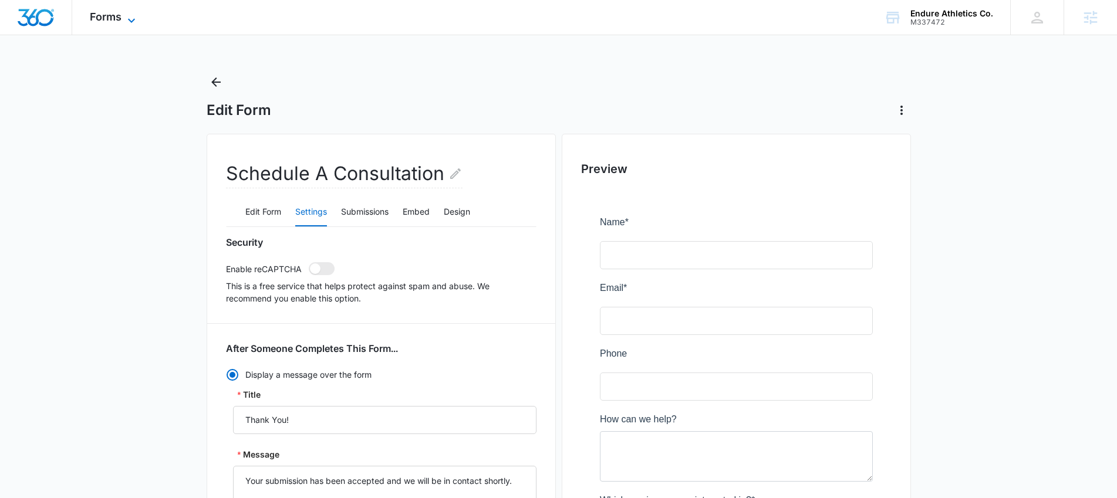
click at [130, 22] on icon at bounding box center [131, 21] width 14 height 14
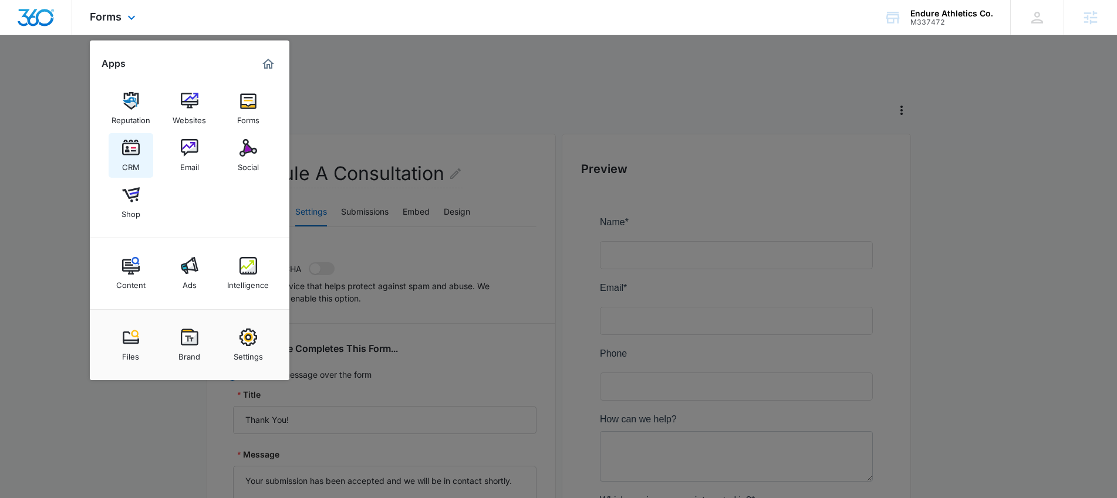
click at [141, 153] on link "CRM" at bounding box center [131, 155] width 45 height 45
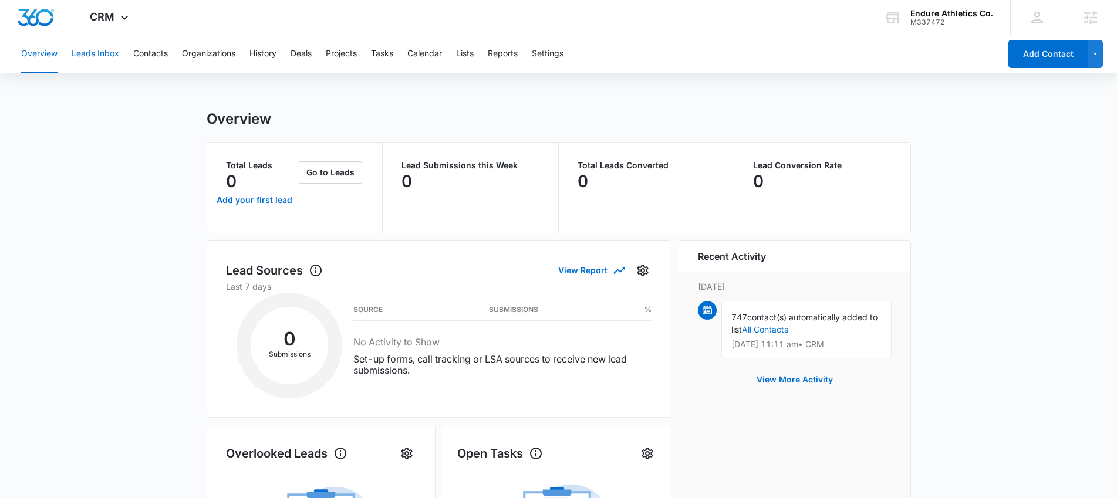
click at [110, 58] on button "Leads Inbox" at bounding box center [96, 54] width 48 height 38
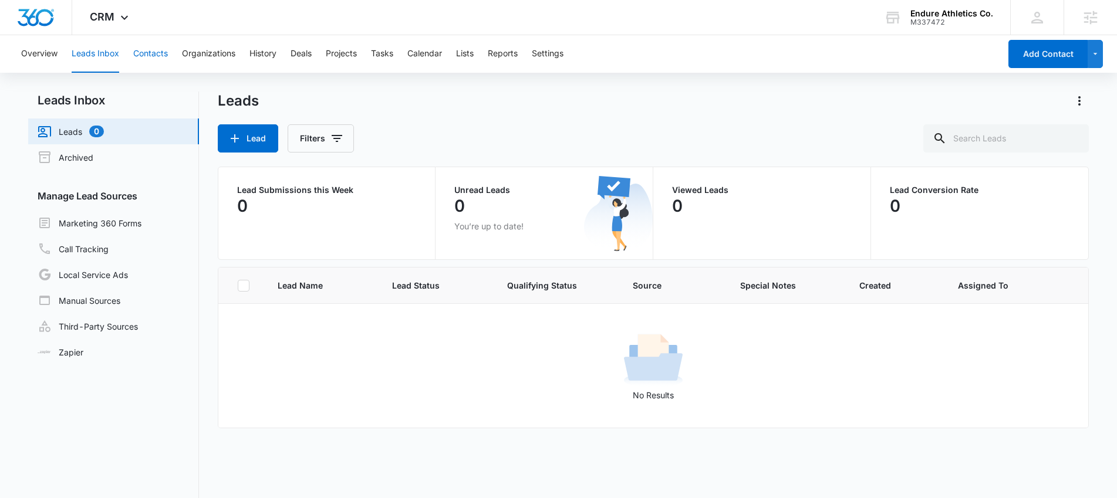
click at [141, 59] on button "Contacts" at bounding box center [150, 54] width 35 height 38
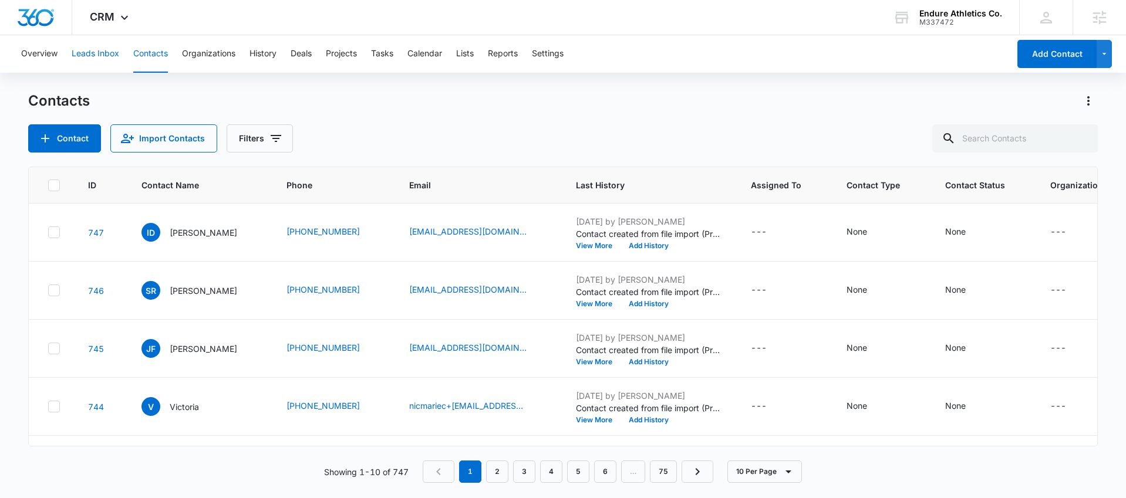
click at [109, 56] on button "Leads Inbox" at bounding box center [96, 54] width 48 height 38
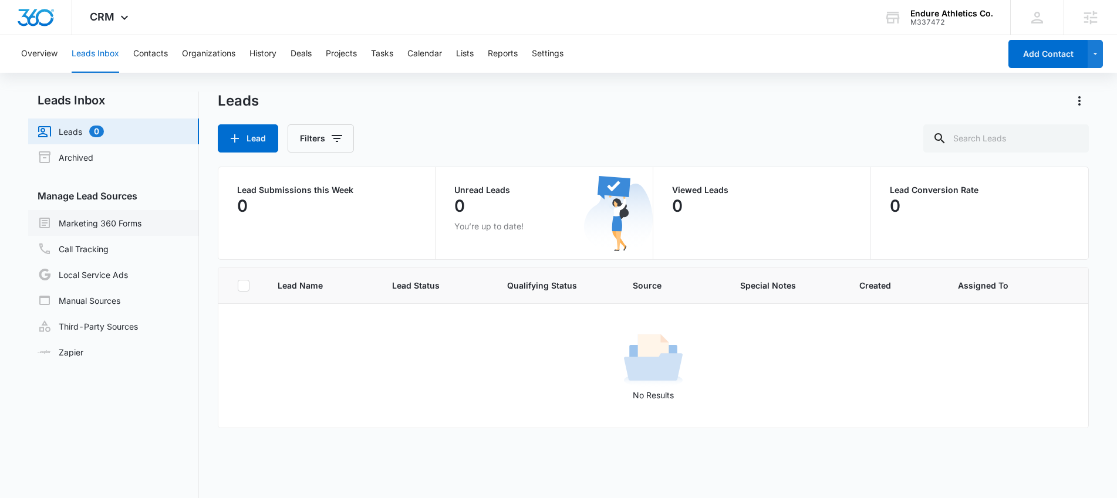
click at [121, 224] on link "Marketing 360 Forms" at bounding box center [90, 223] width 104 height 14
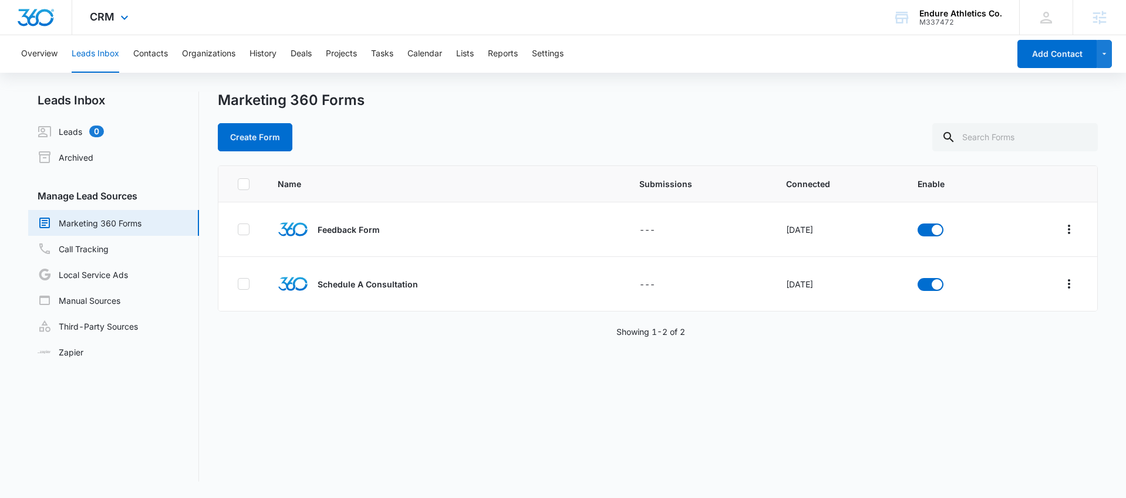
click at [106, 25] on div "CRM Apps Reputation Websites Forms CRM Email Social Shop Content Ads Intelligen…" at bounding box center [110, 17] width 77 height 35
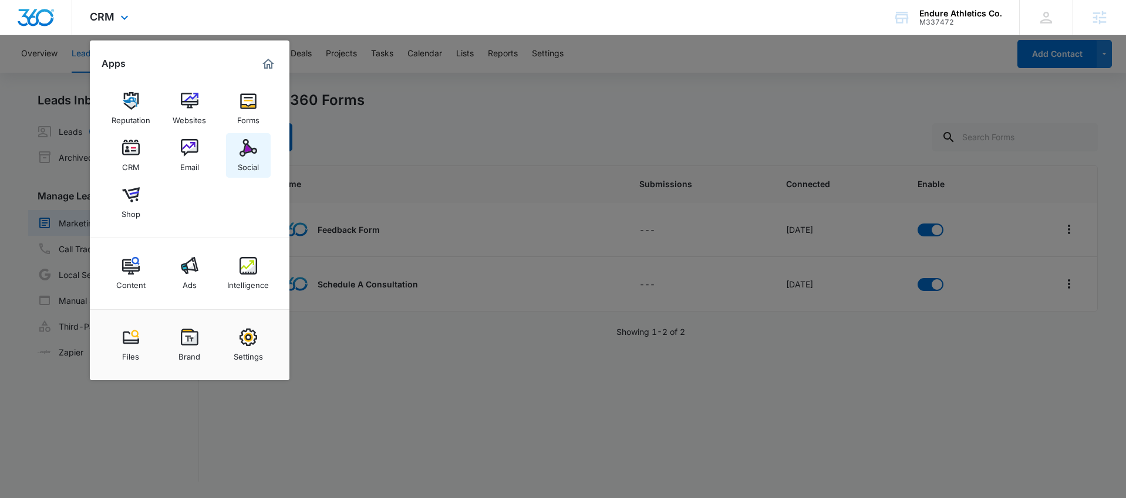
click at [250, 156] on img at bounding box center [249, 148] width 18 height 18
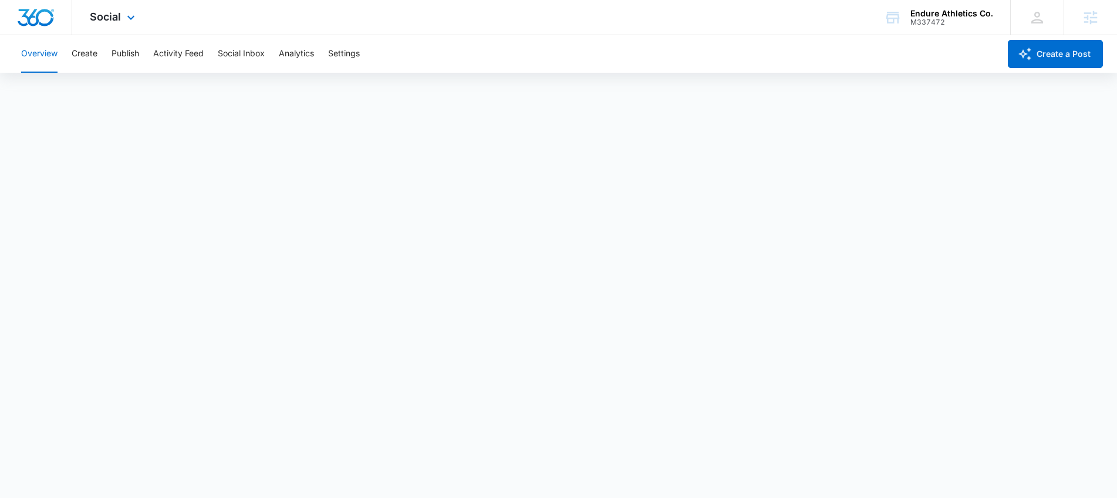
scroll to position [3, 0]
click at [75, 56] on button "Create" at bounding box center [85, 54] width 26 height 38
click at [32, 64] on button "Overview" at bounding box center [39, 54] width 36 height 38
click at [138, 24] on div "Social Apps Reputation Websites Forms CRM Email Social Shop Content Ads Intelli…" at bounding box center [113, 17] width 83 height 35
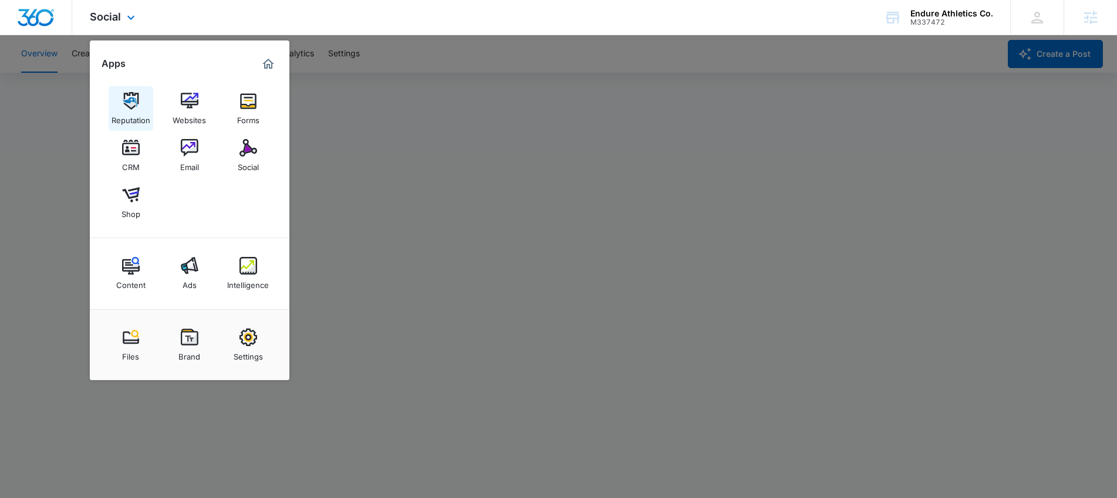
click at [137, 99] on img at bounding box center [131, 101] width 18 height 18
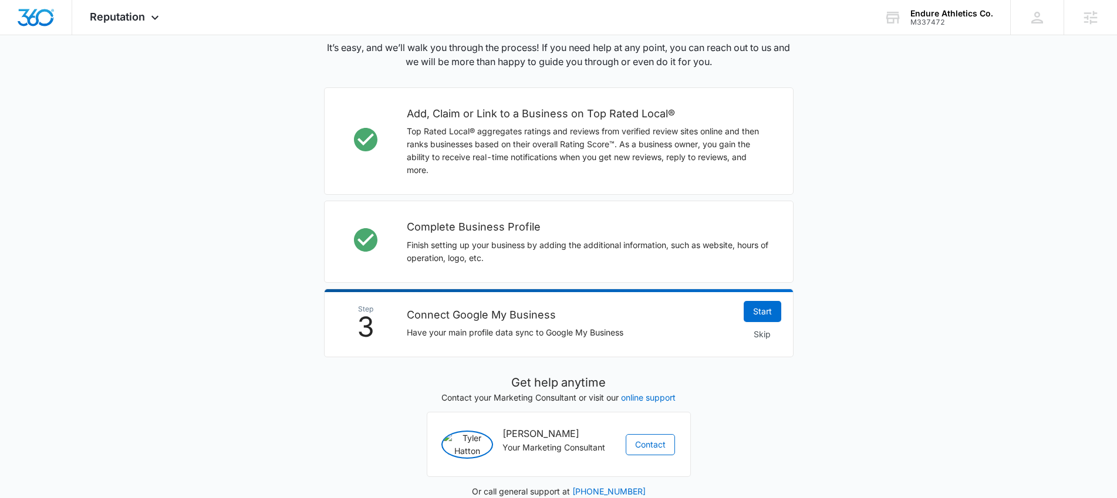
scroll to position [303, 0]
click at [129, 28] on div "Reputation Apps Reputation Websites Forms CRM Email Social Shop Content Ads Int…" at bounding box center [125, 17] width 107 height 35
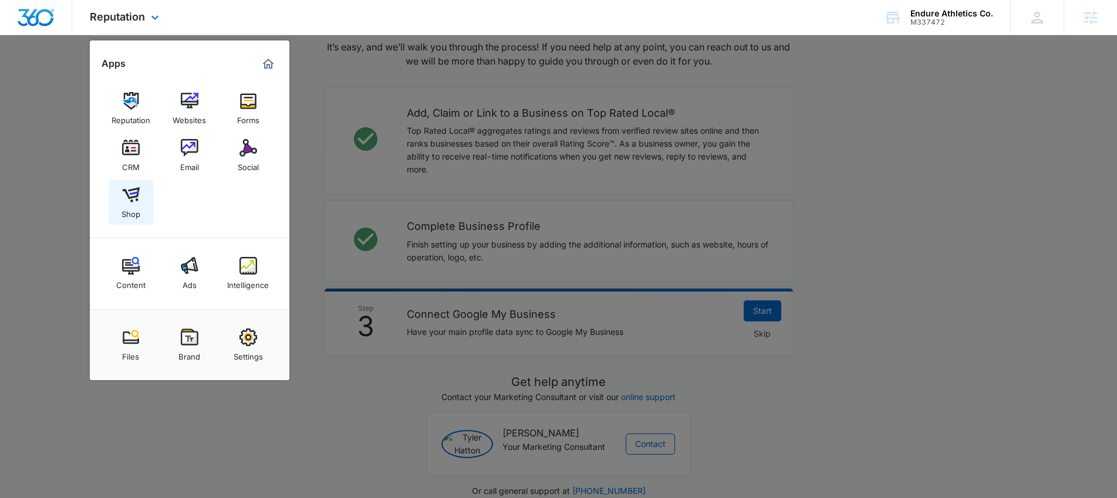
click at [136, 208] on div "Shop" at bounding box center [131, 211] width 19 height 15
